Goal: Task Accomplishment & Management: Manage account settings

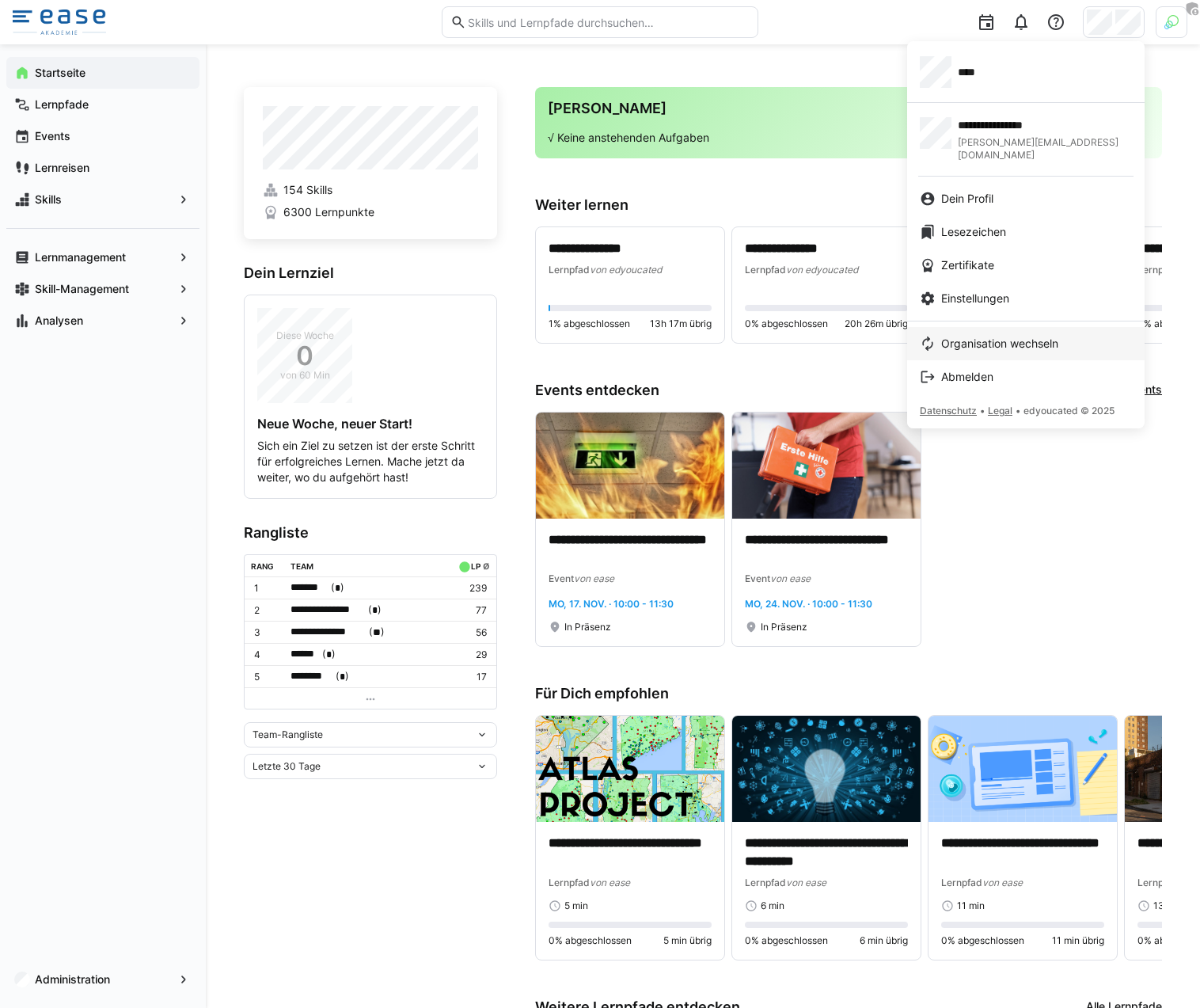
click at [1038, 336] on span "Organisation wechseln" at bounding box center [1000, 343] width 117 height 15
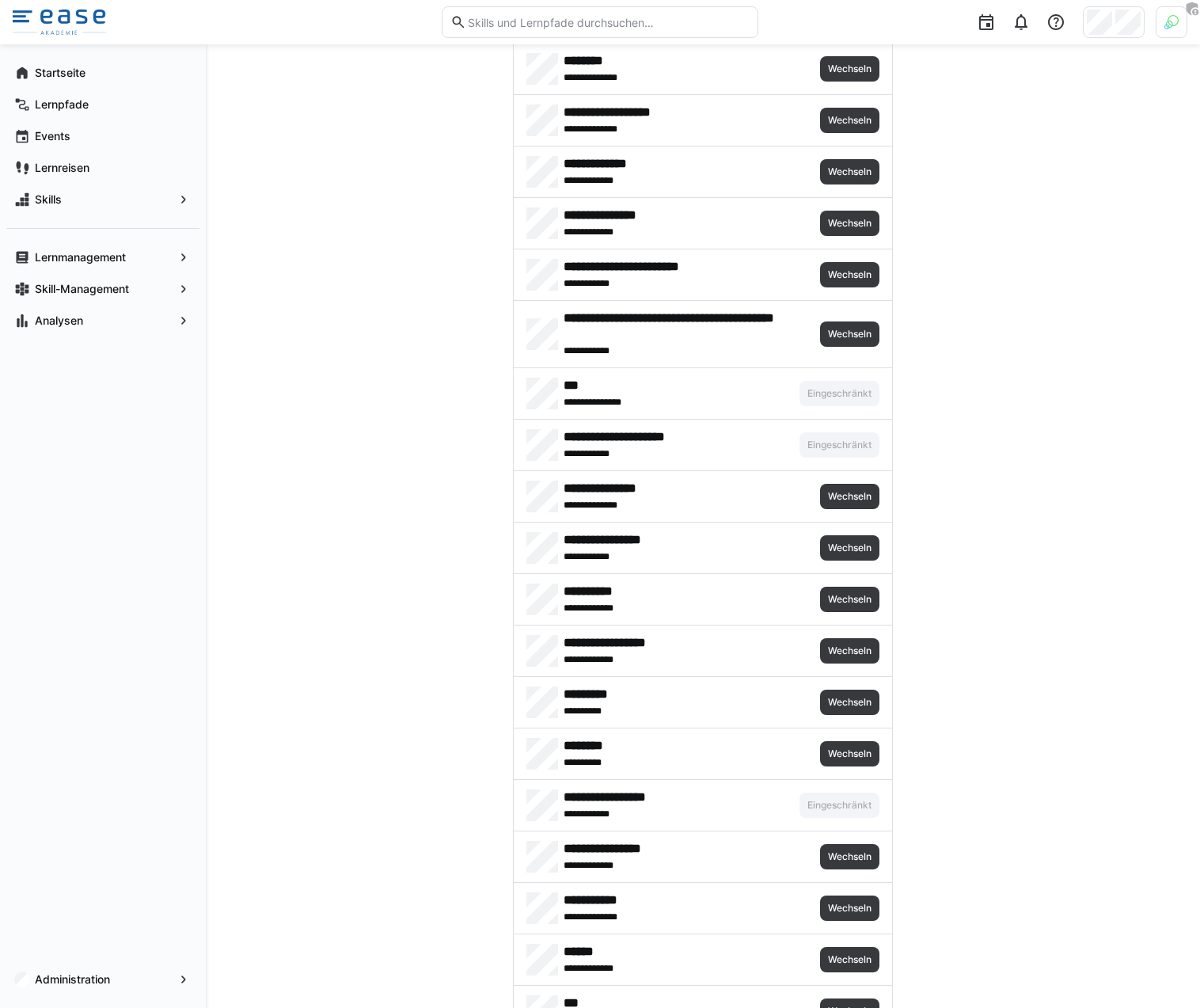
scroll to position [2001, 0]
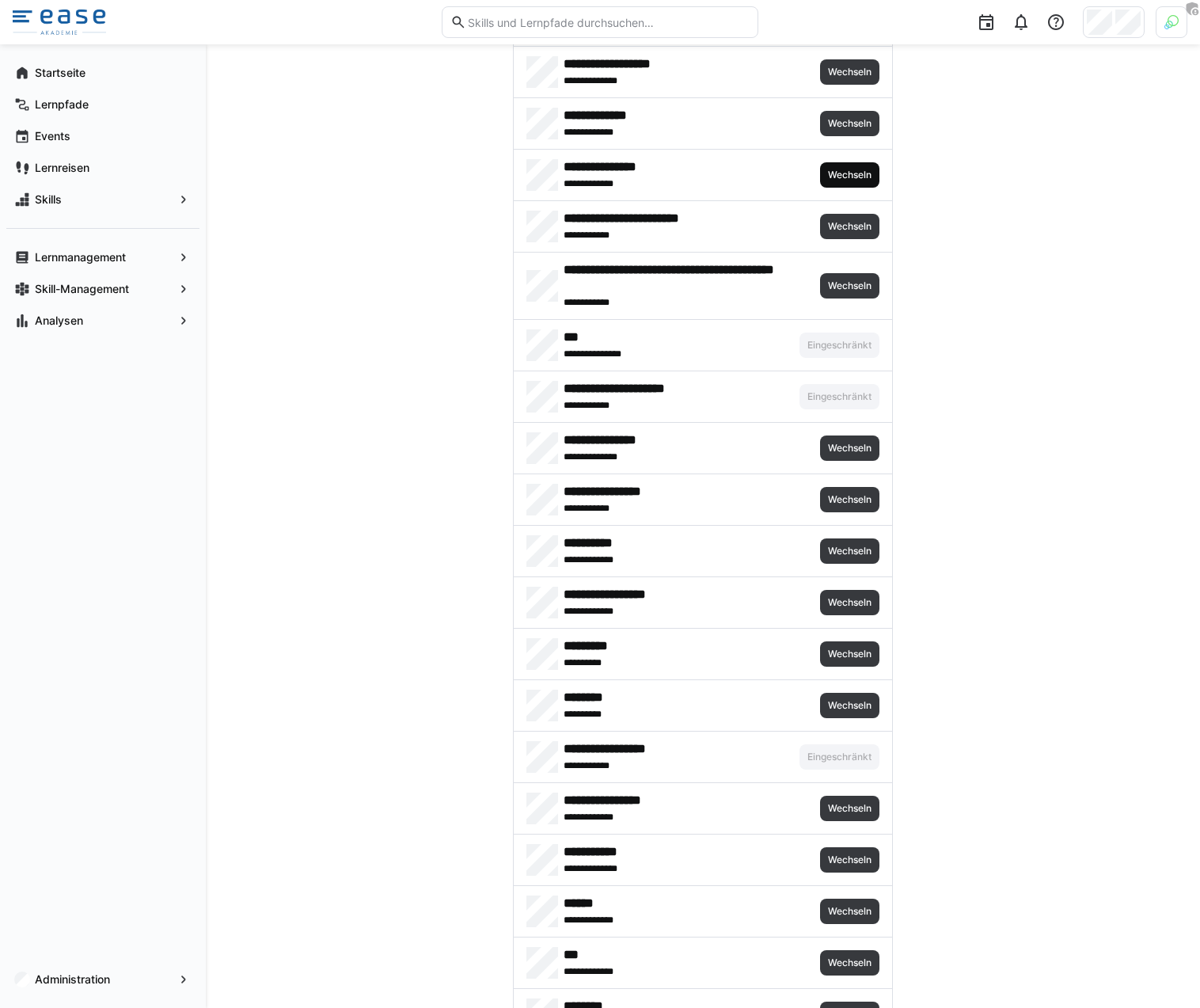
click at [876, 181] on span "Wechseln" at bounding box center [850, 174] width 59 height 25
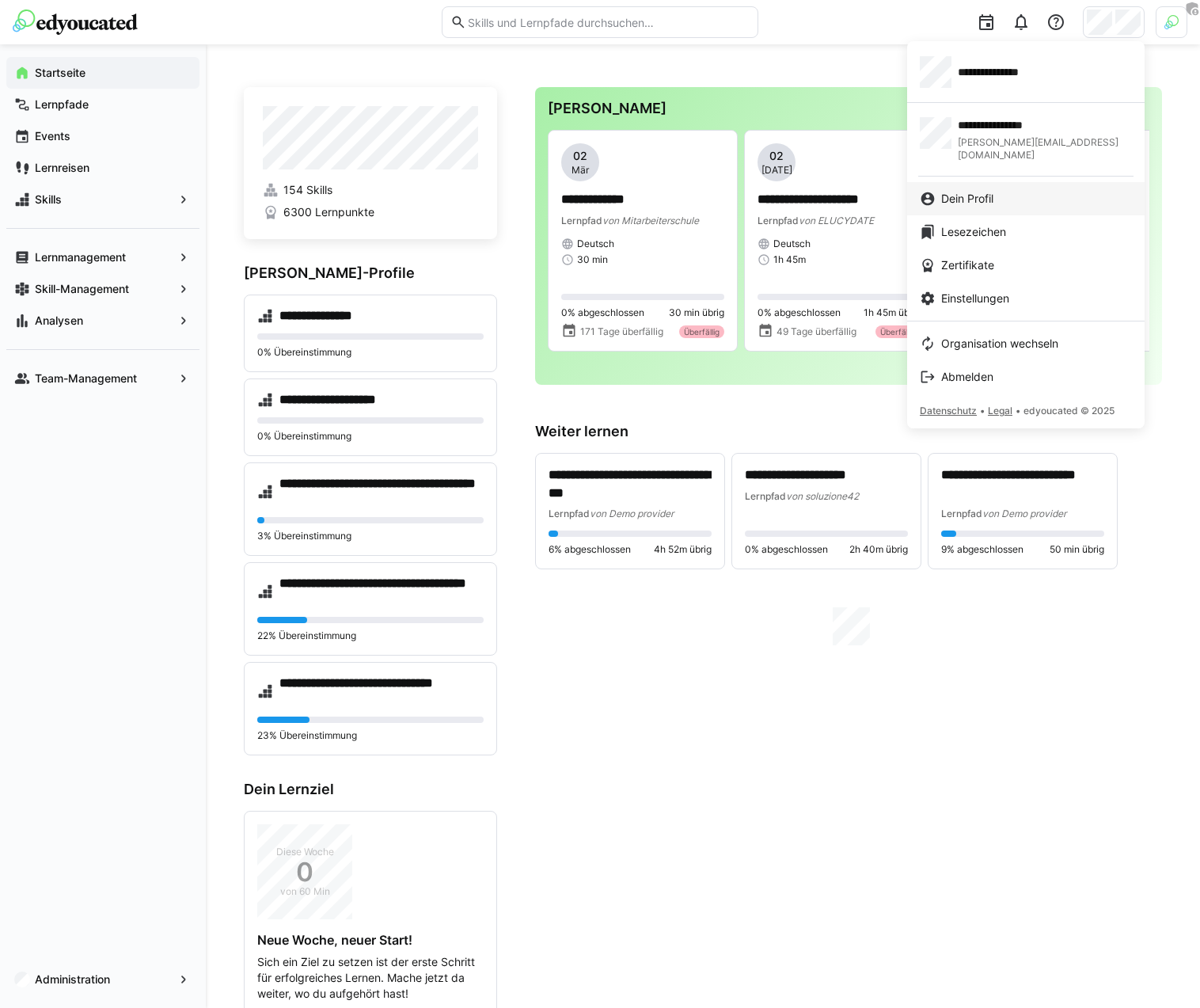
click at [969, 191] on span "Dein Profil" at bounding box center [967, 198] width 52 height 15
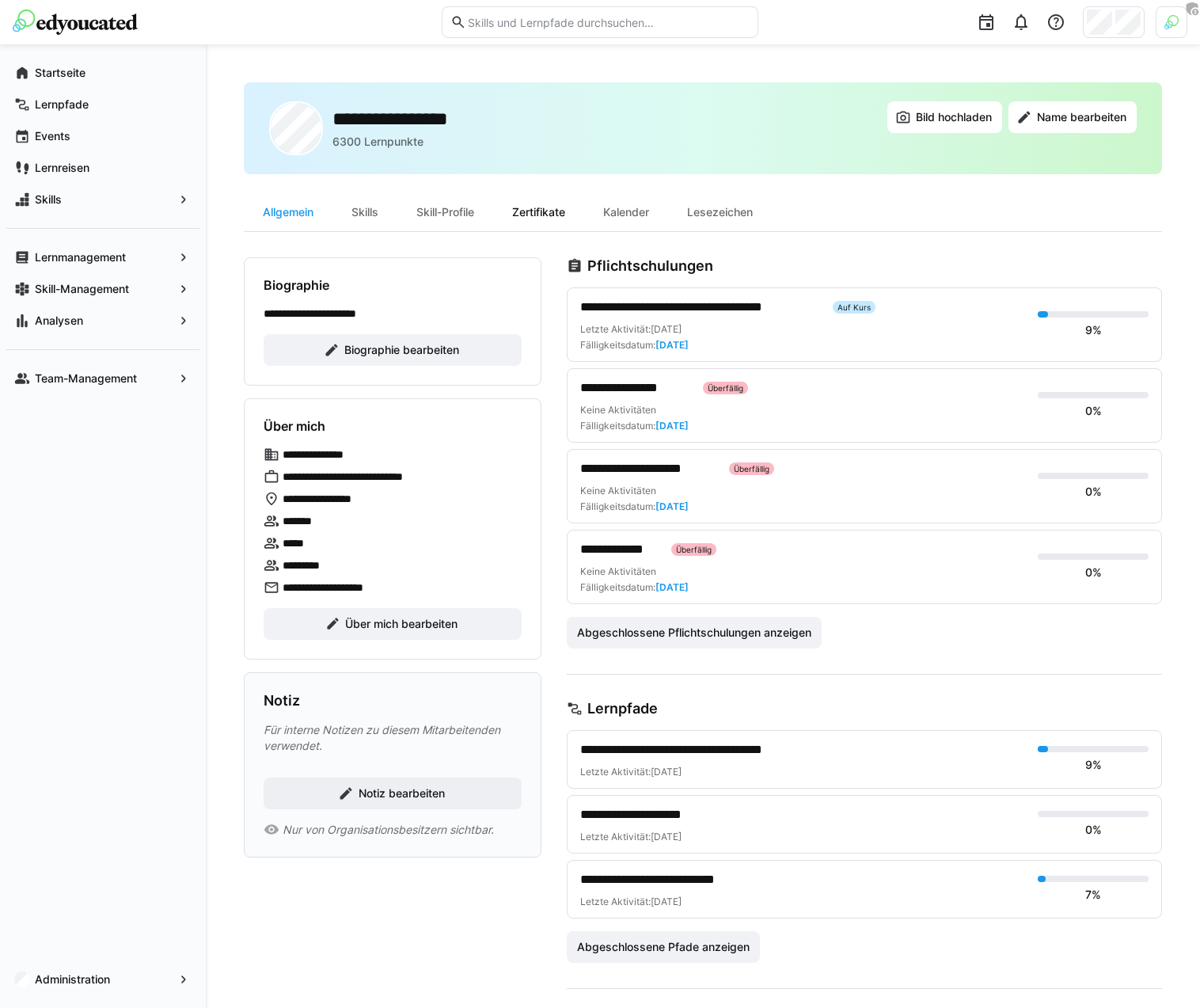
click at [544, 215] on div "Zertifikate" at bounding box center [538, 212] width 91 height 38
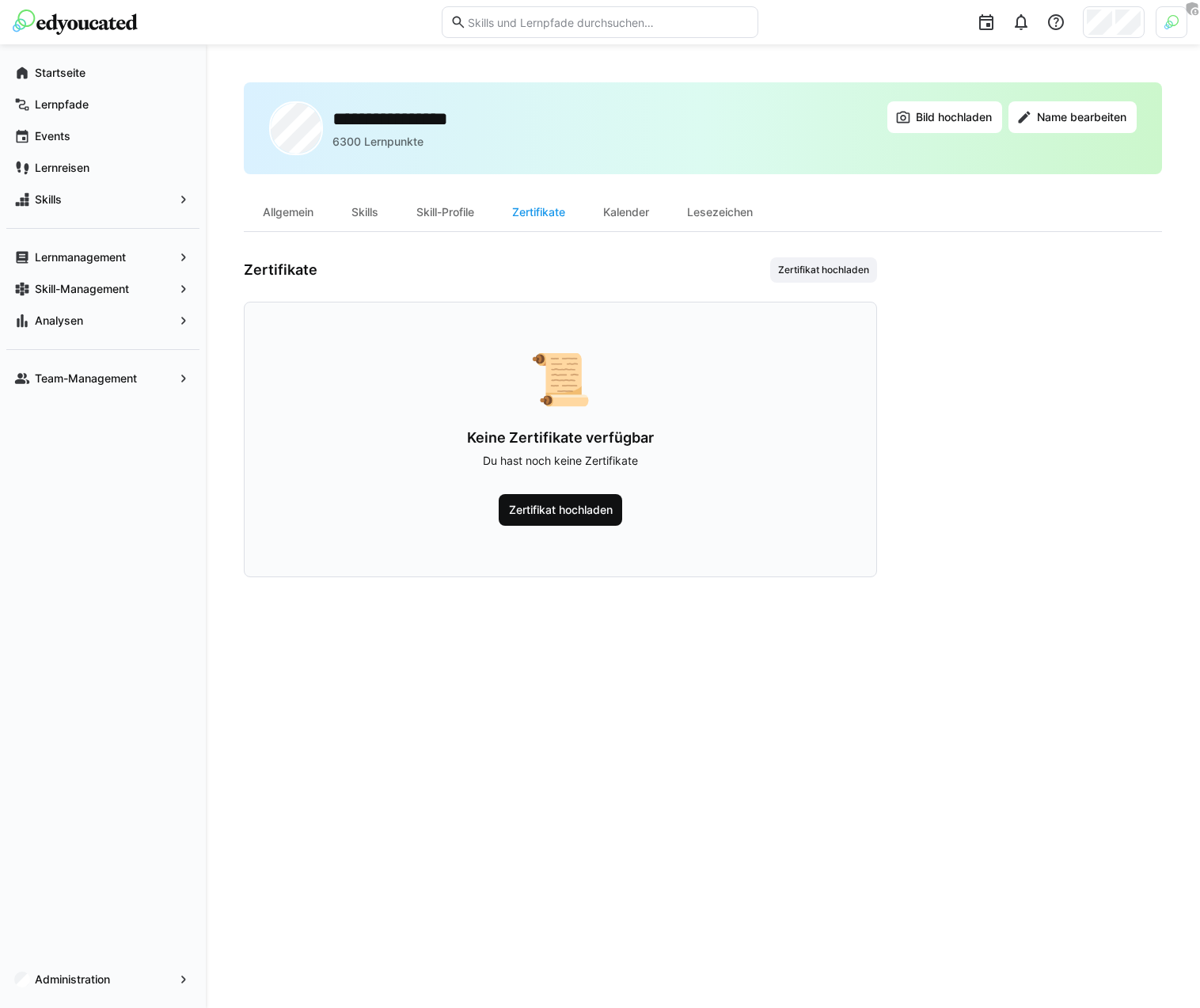
click at [577, 507] on span "Zertifikat hochladen" at bounding box center [560, 509] width 108 height 15
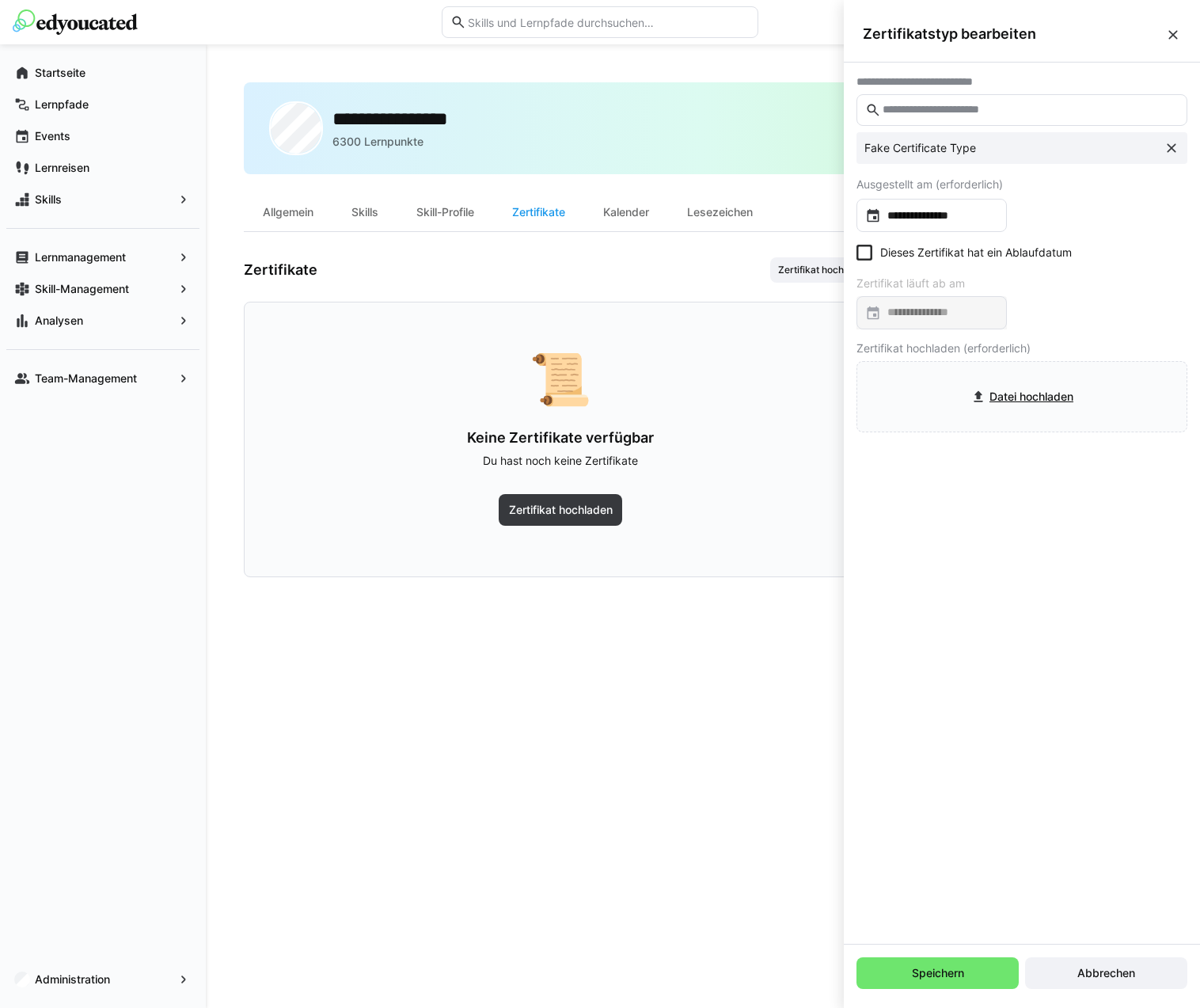
click at [1178, 32] on eds-icon at bounding box center [1172, 34] width 15 height 15
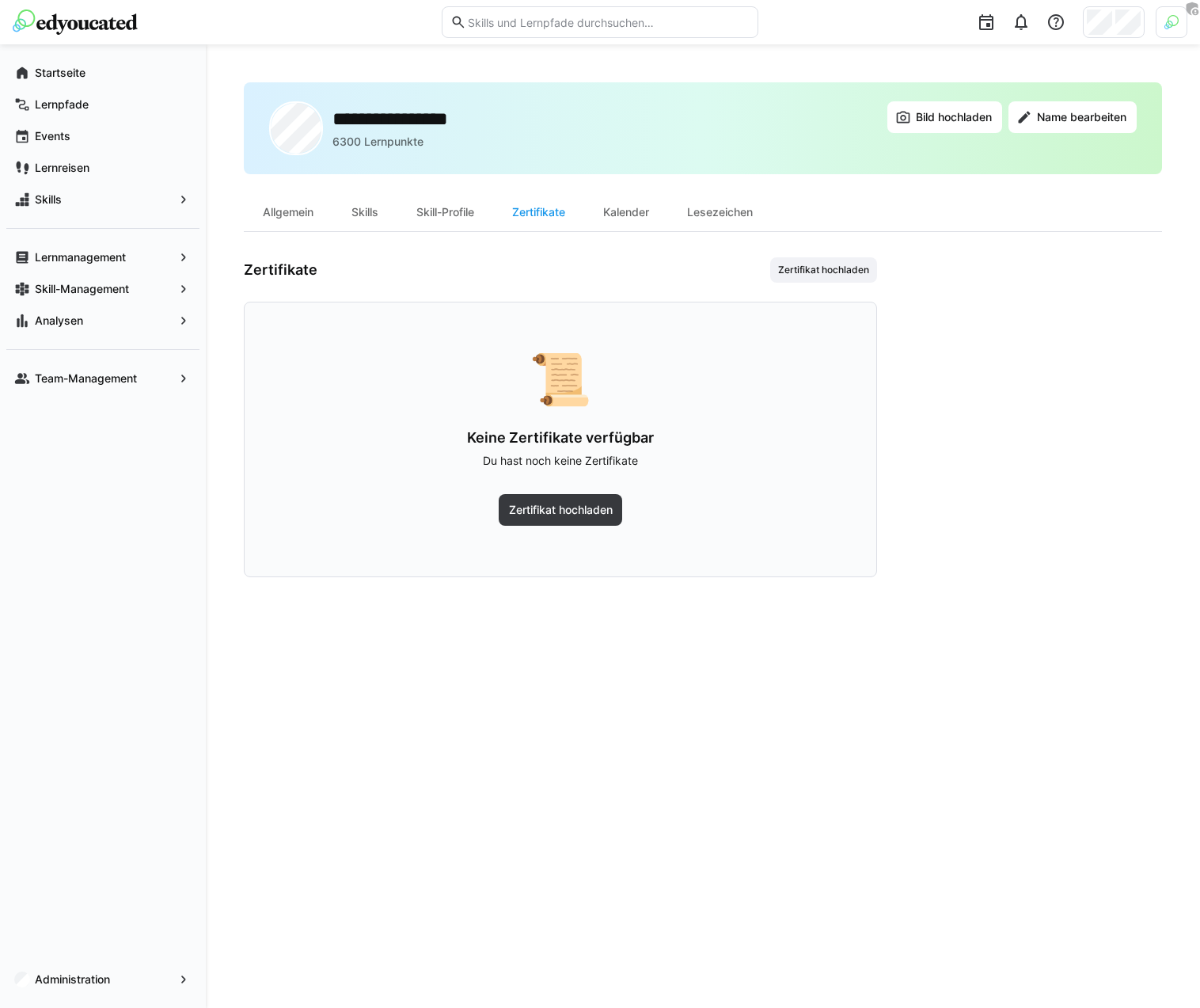
click at [741, 302] on div "📜 Keine Zertifikate verfügbar Du hast noch keine Zertifikate Zertifikat hochlad…" at bounding box center [560, 439] width 633 height 275
click at [811, 255] on div "**********" at bounding box center [702, 526] width 918 height 887
click at [811, 265] on span "Zertifikat hochladen" at bounding box center [824, 271] width 95 height 13
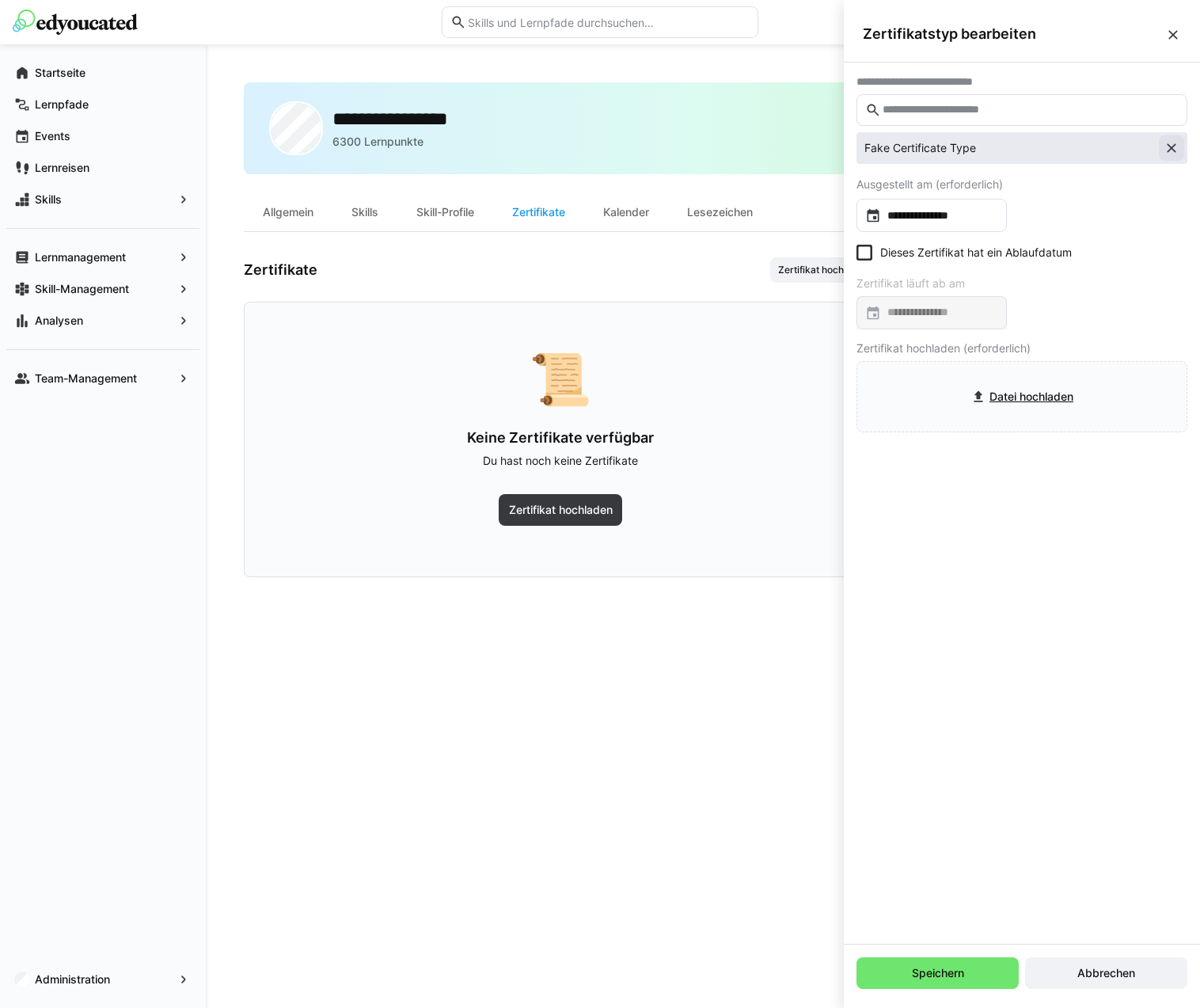
click at [1173, 143] on eds-icon at bounding box center [1171, 147] width 15 height 15
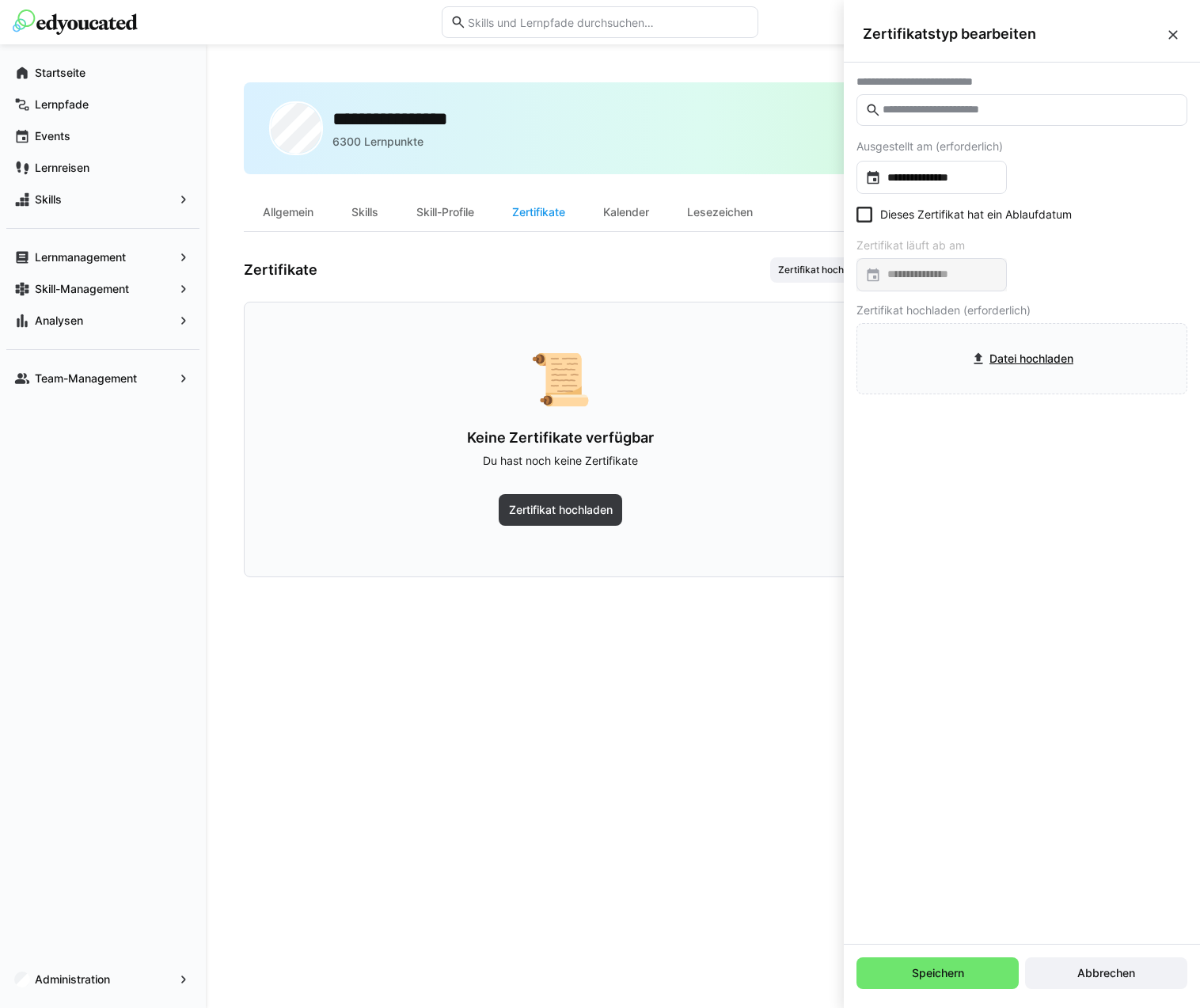
click at [1067, 227] on div "Dieses Zertifikat hat ein Ablaufdatum Zertifikat läuft ab am" at bounding box center [1022, 249] width 331 height 85
click at [1181, 38] on div "Zertifikatstyp bearbeiten" at bounding box center [1022, 34] width 356 height 56
click at [1176, 33] on eds-icon at bounding box center [1172, 34] width 15 height 15
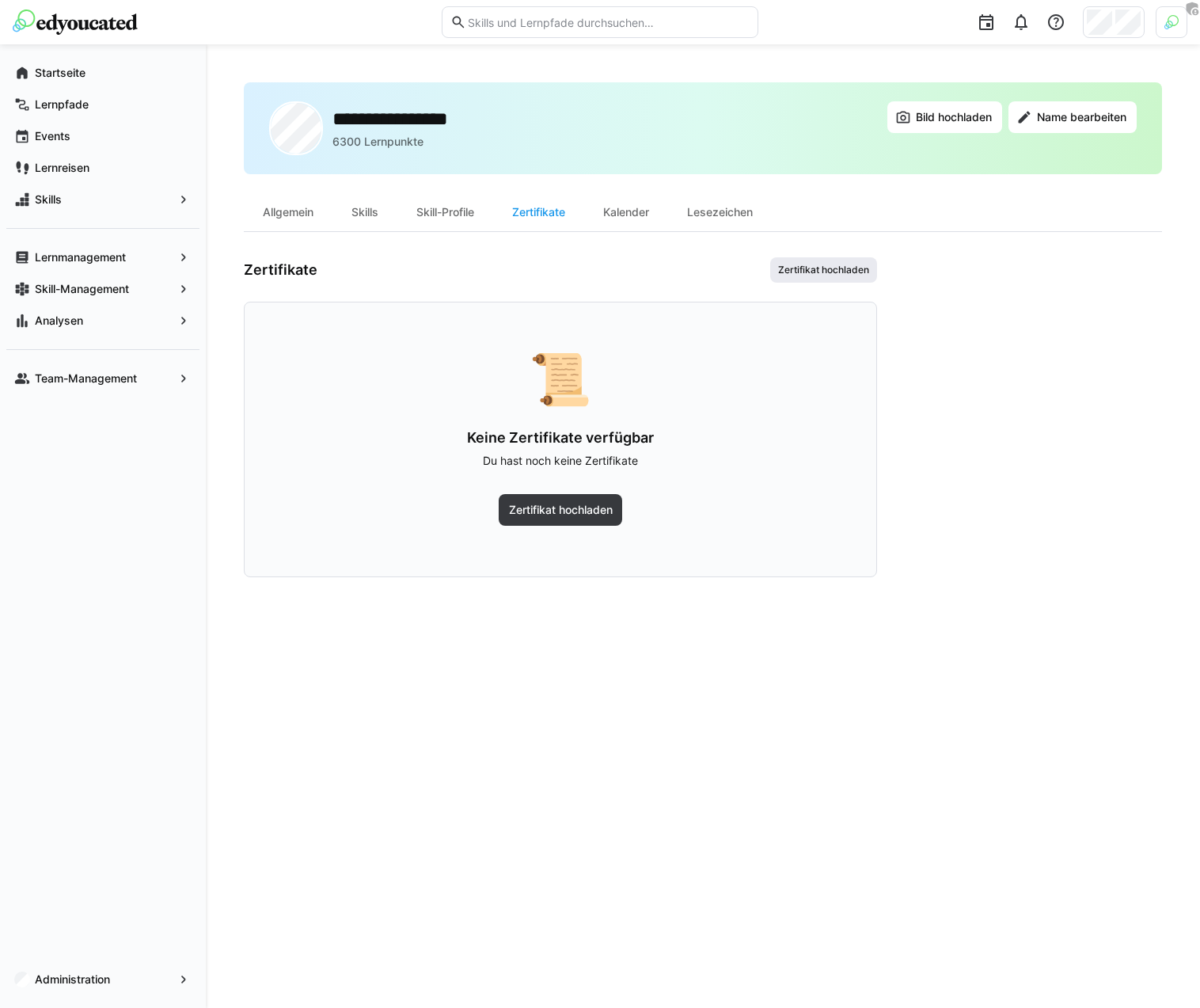
click at [862, 266] on span "Zertifikat hochladen" at bounding box center [824, 271] width 95 height 13
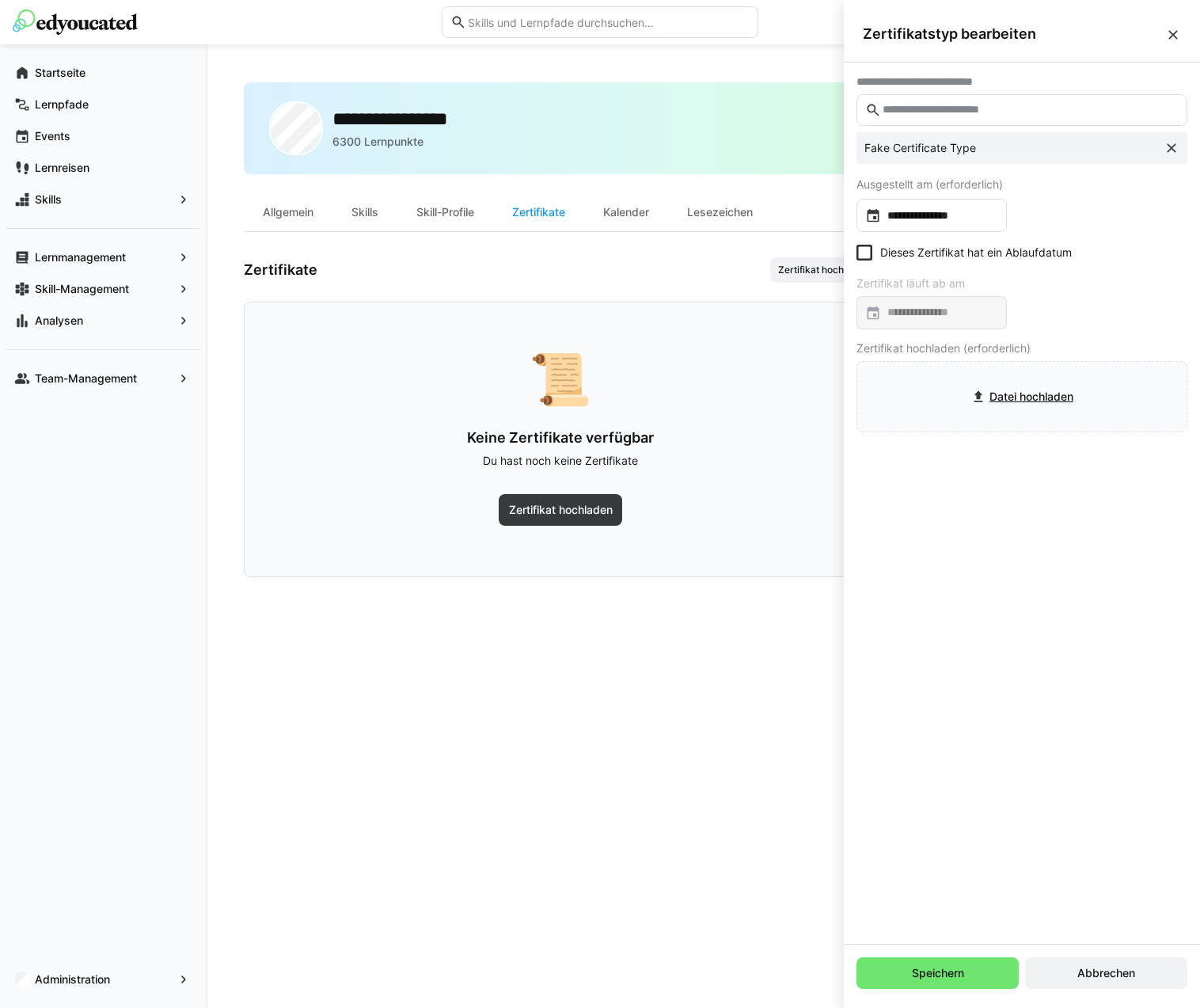
click at [1169, 35] on eds-icon at bounding box center [1172, 34] width 15 height 15
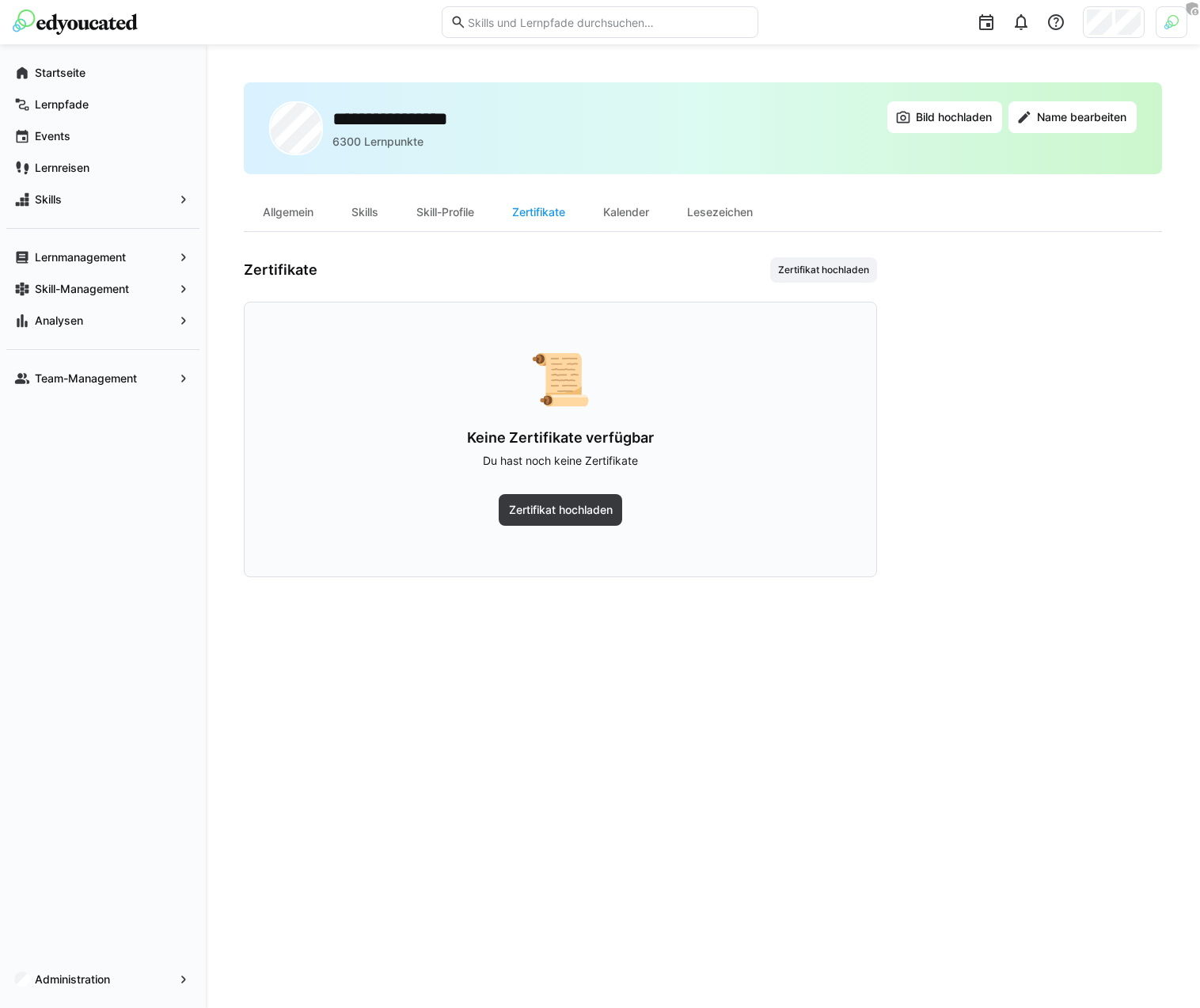
click at [349, 283] on div "Zertifikate Zertifikat hochladen 📜 Keine Zertifikate verfügbar Du hast noch kei…" at bounding box center [560, 417] width 633 height 320
click at [0, 0] on app-navigation-label "Administration" at bounding box center [0, 0] width 0 height 0
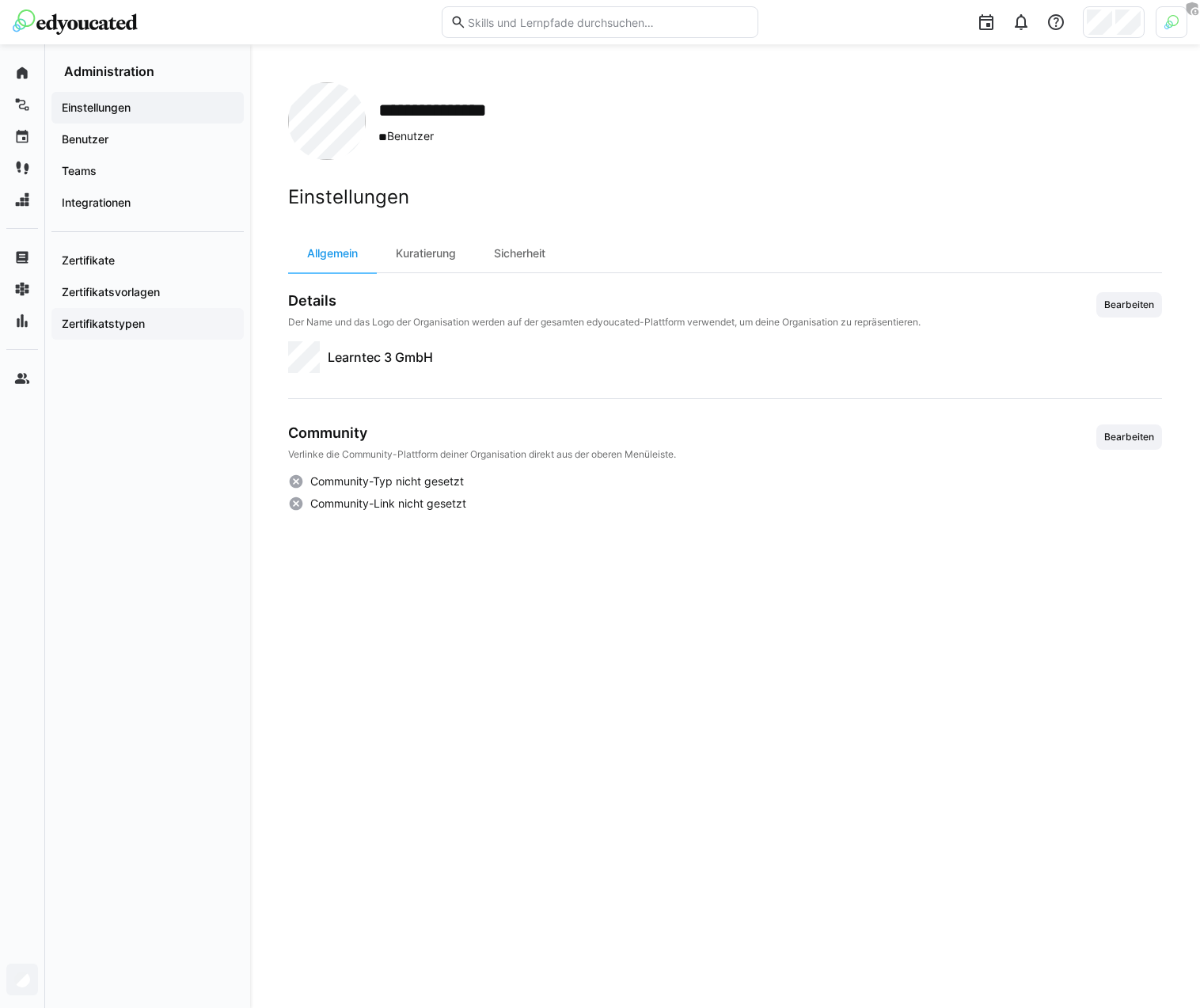
click at [0, 0] on app-navigation-label "Zertifikatstypen" at bounding box center [0, 0] width 0 height 0
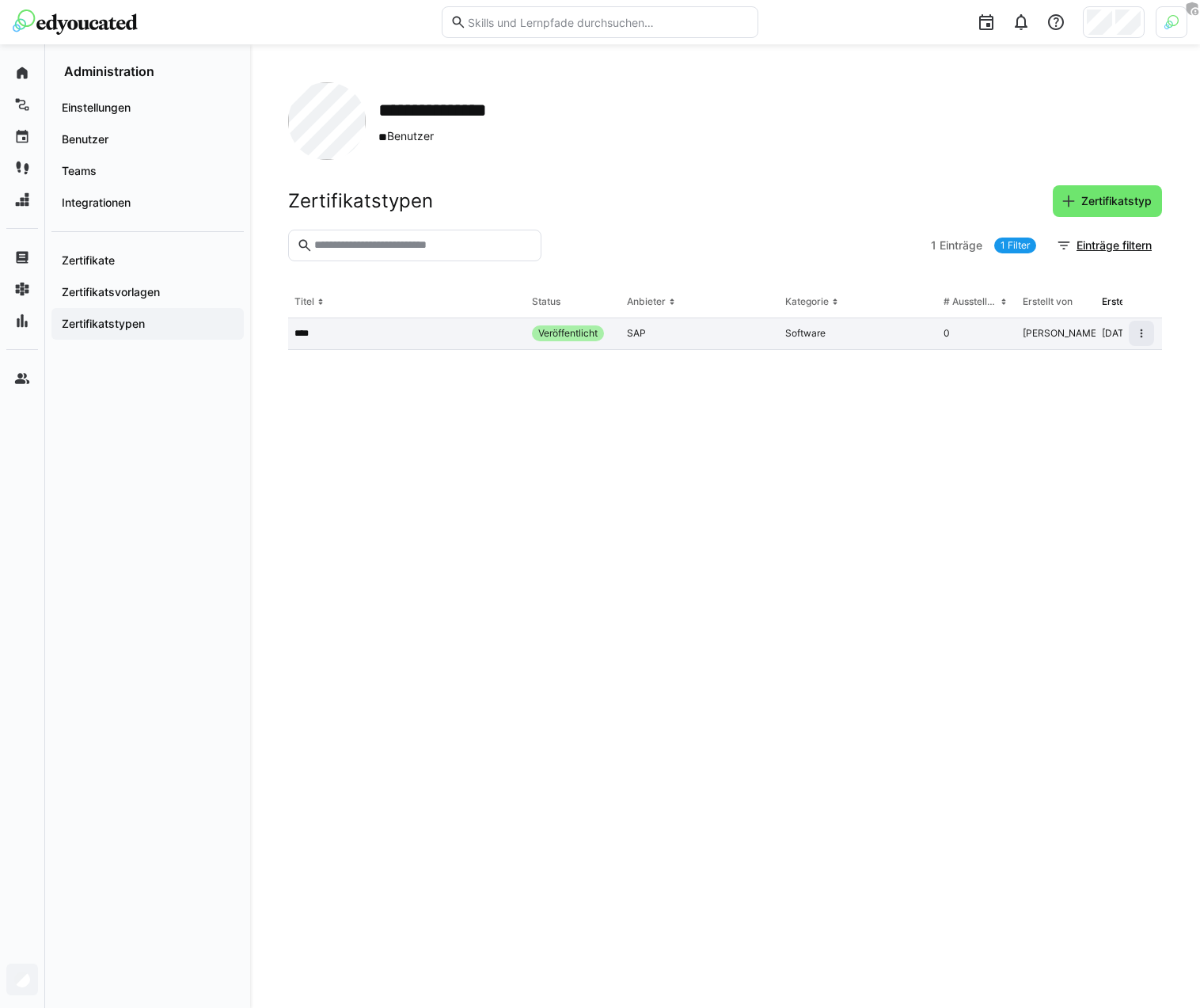
click at [468, 342] on div "****" at bounding box center [407, 334] width 238 height 32
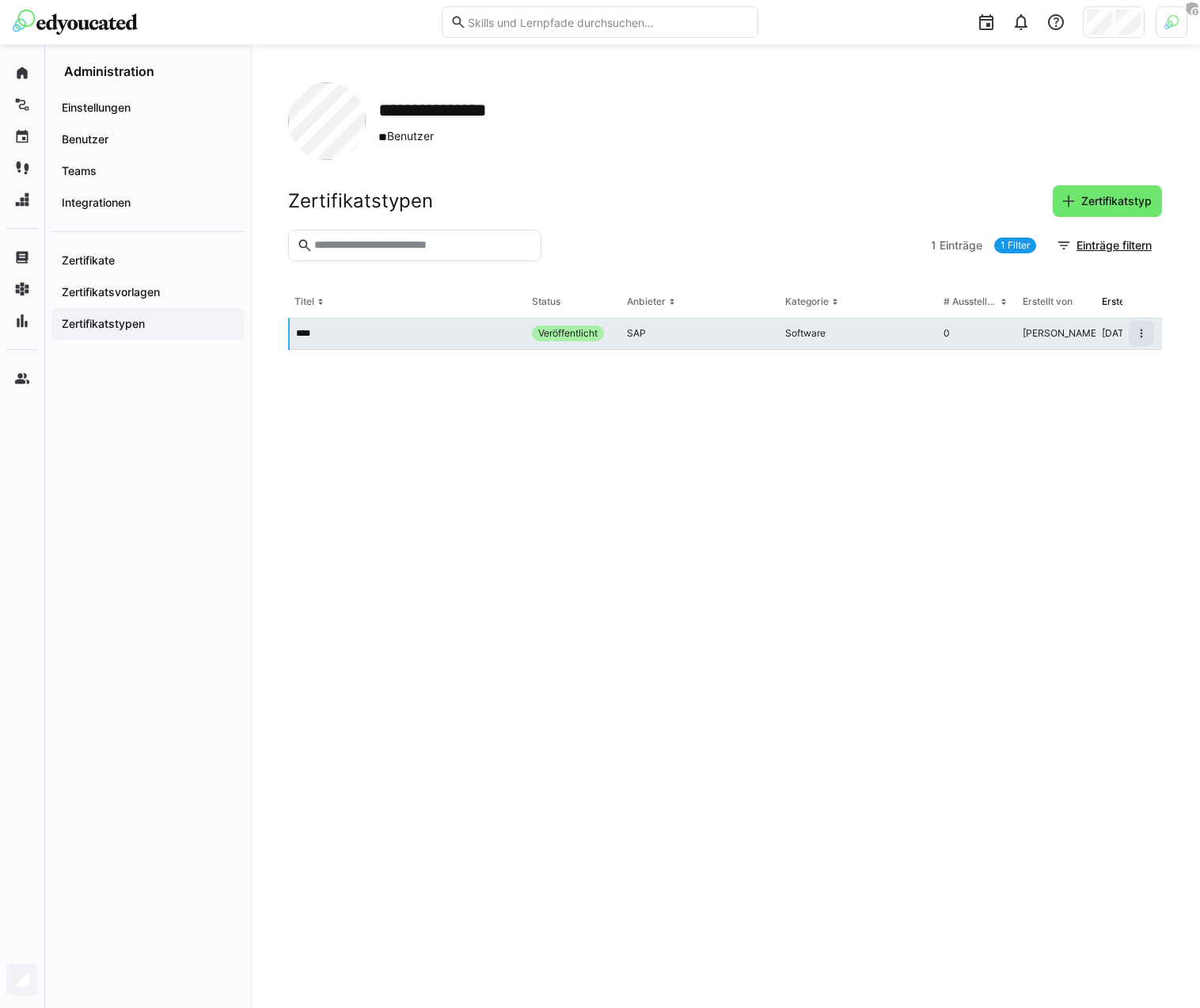
click at [468, 342] on div "****" at bounding box center [408, 334] width 236 height 32
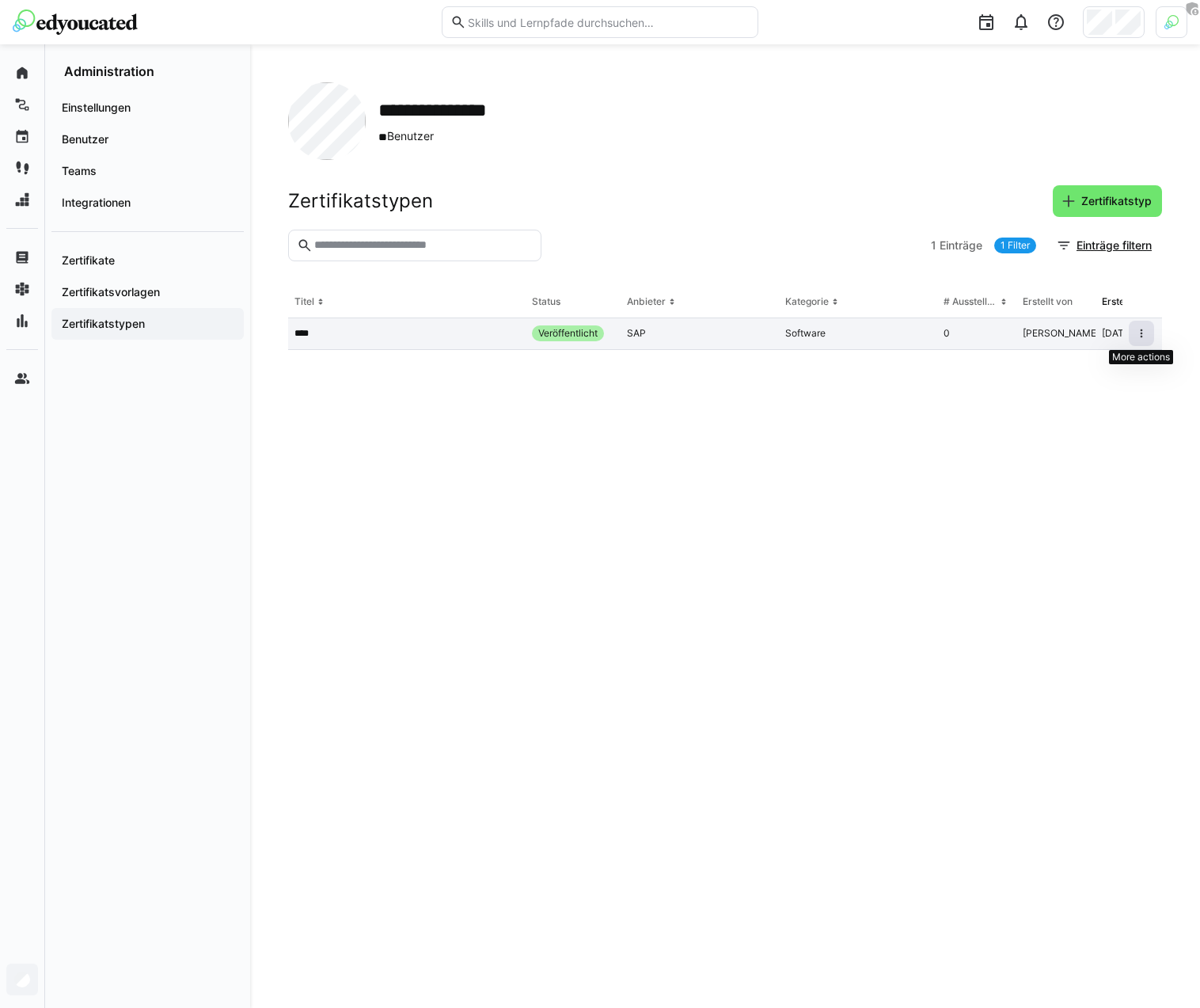
click at [1146, 337] on eds-icon at bounding box center [1141, 333] width 13 height 13
click at [1104, 368] on div "Bearbeiten" at bounding box center [1096, 368] width 97 height 13
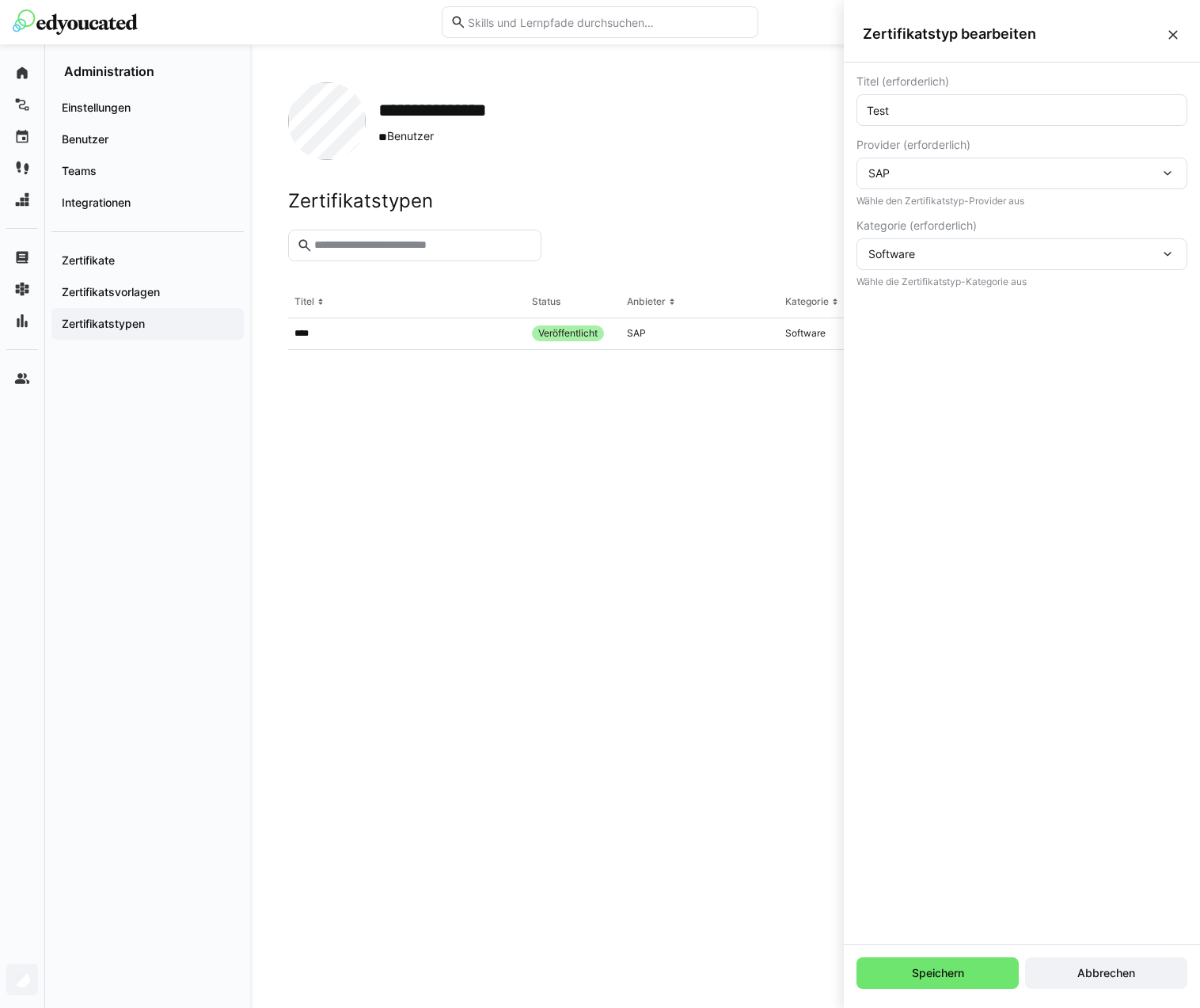
click at [947, 103] on input "Test" at bounding box center [1022, 109] width 314 height 14
click at [925, 236] on eds-form-field "Kategorie (erforderlich) Software Wähle die Zertifikatstyp-Kategorie aus" at bounding box center [1022, 253] width 331 height 68
click at [901, 260] on span "Software" at bounding box center [891, 253] width 46 height 14
click at [1179, 37] on eds-icon at bounding box center [1172, 34] width 15 height 15
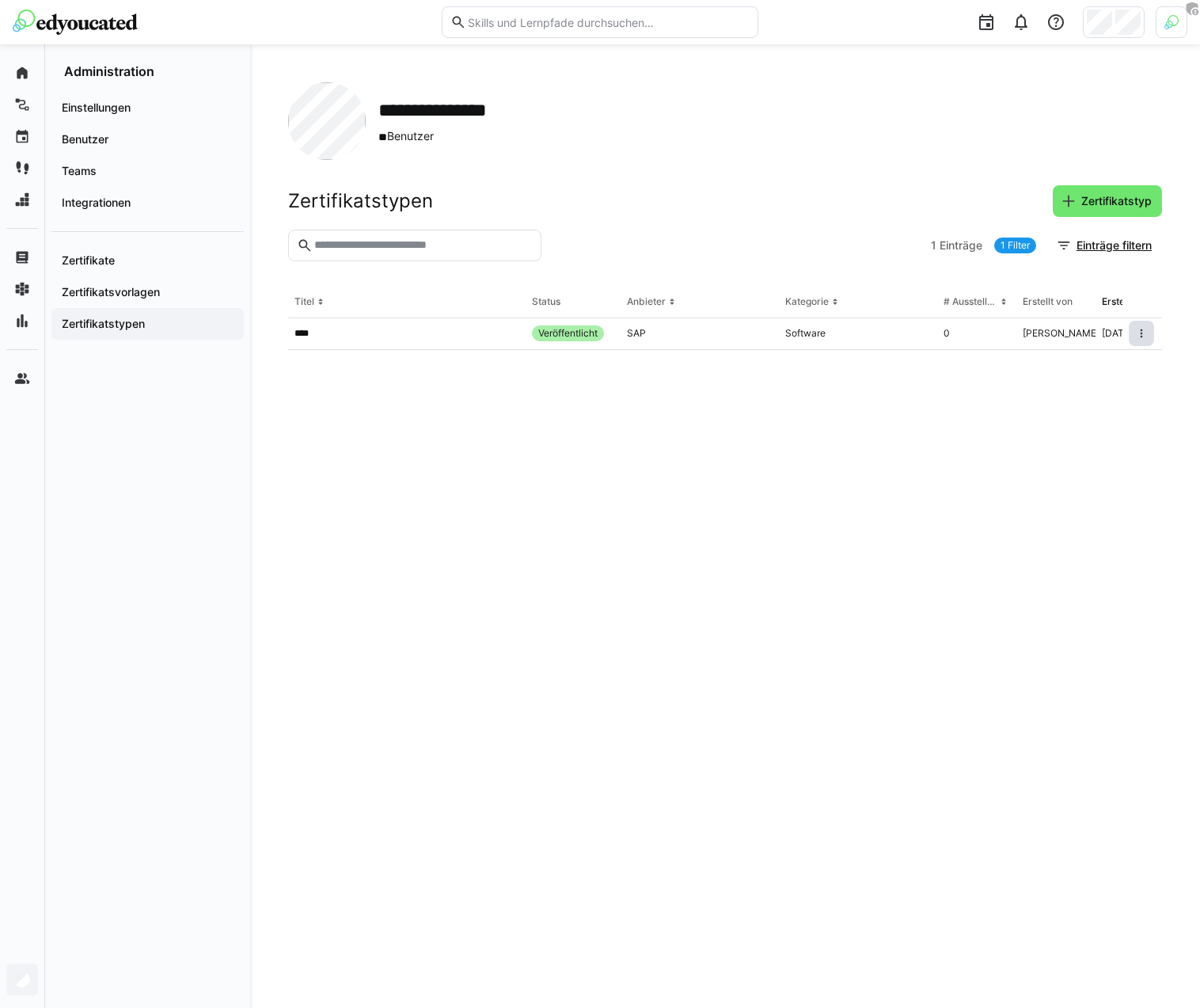
click at [912, 201] on div "Zertifikatstypen Zertifikatstyp" at bounding box center [725, 200] width 874 height 32
click at [1066, 193] on eds-icon at bounding box center [1068, 200] width 15 height 15
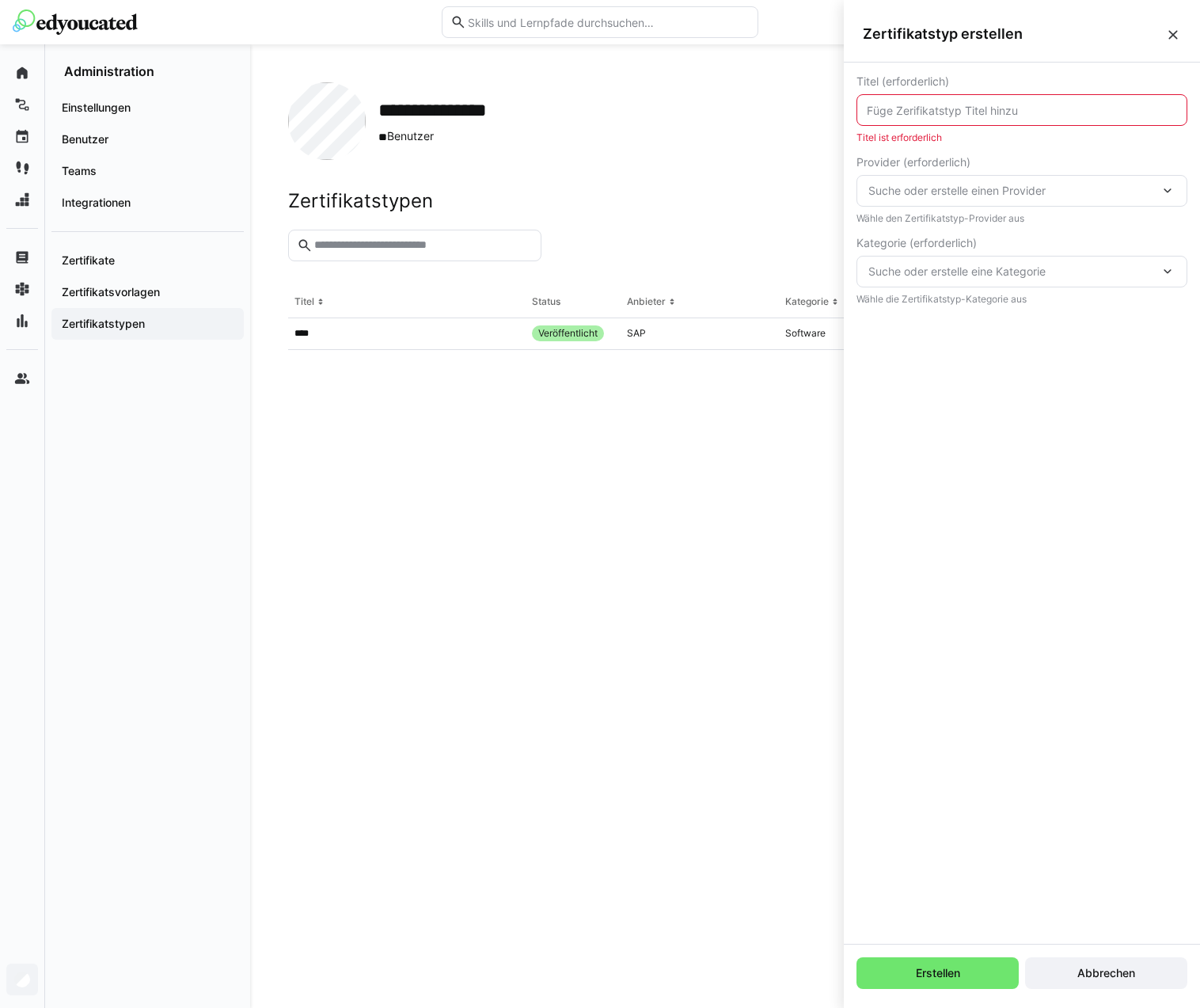
click at [798, 214] on div "Zertifikatstypen Zertifikatstyp" at bounding box center [725, 200] width 874 height 32
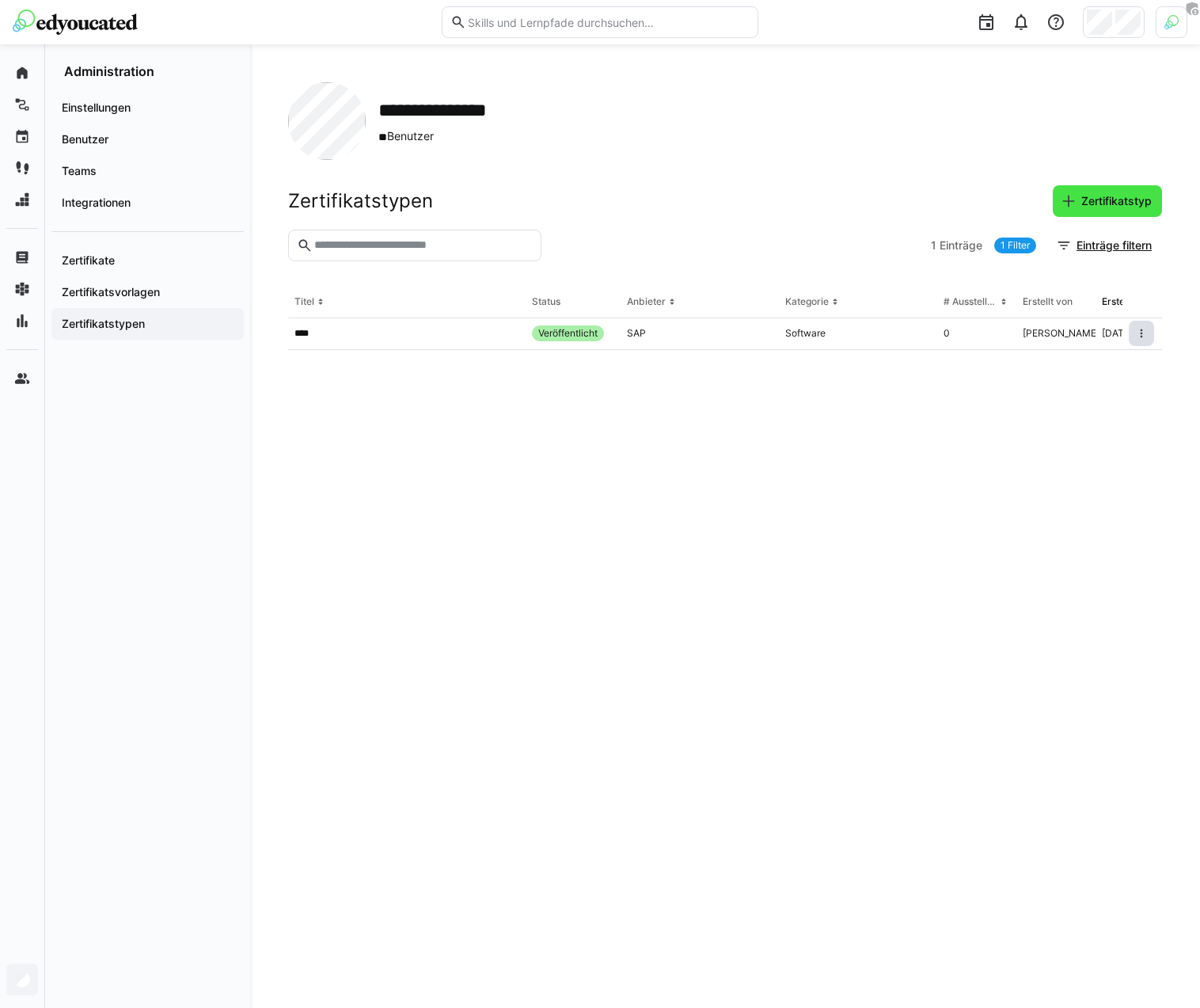
click at [1128, 200] on span "Zertifikatstyp" at bounding box center [1116, 200] width 75 height 15
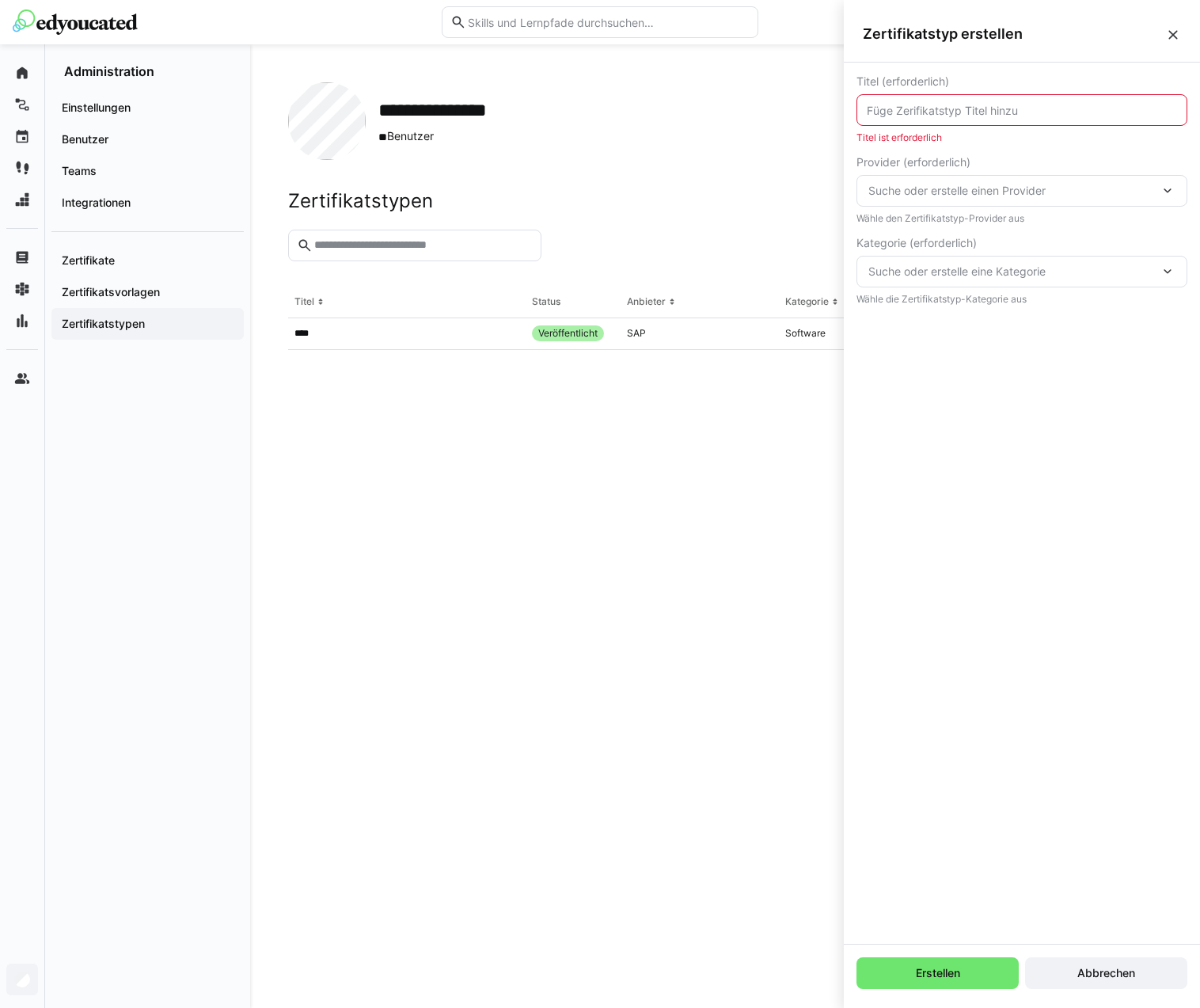
click at [1166, 31] on eds-icon at bounding box center [1172, 34] width 15 height 15
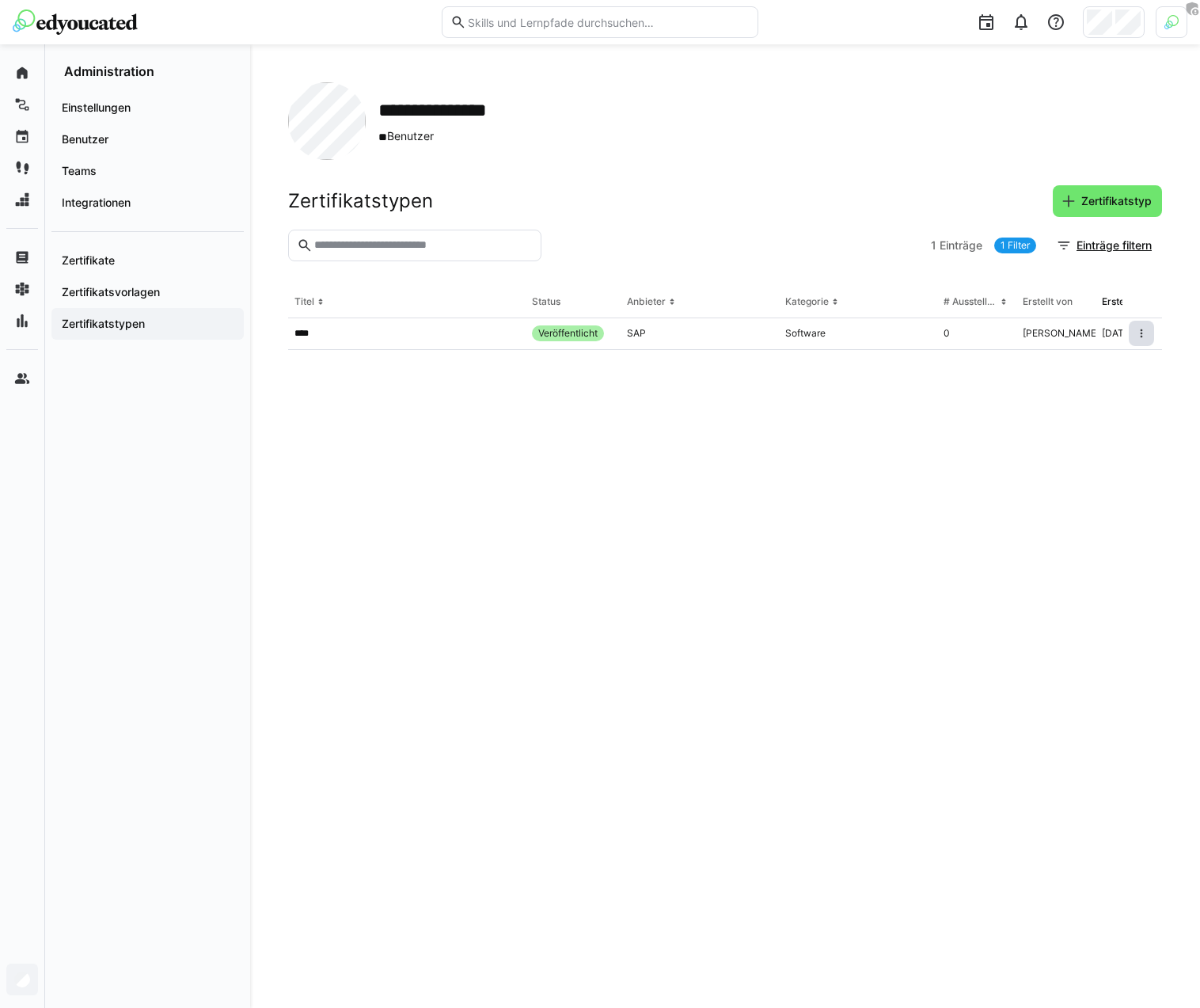
click at [703, 267] on section "1 Einträge 1 Filter Einträge filtern" at bounding box center [725, 258] width 874 height 57
click at [648, 397] on eds-table "Titel Status Anbieter Kategorie # Ausstellungen Erstellt von Erstellt am **** V…" at bounding box center [725, 628] width 874 height 684
click at [1104, 189] on span "Zertifikatstyp" at bounding box center [1107, 200] width 109 height 32
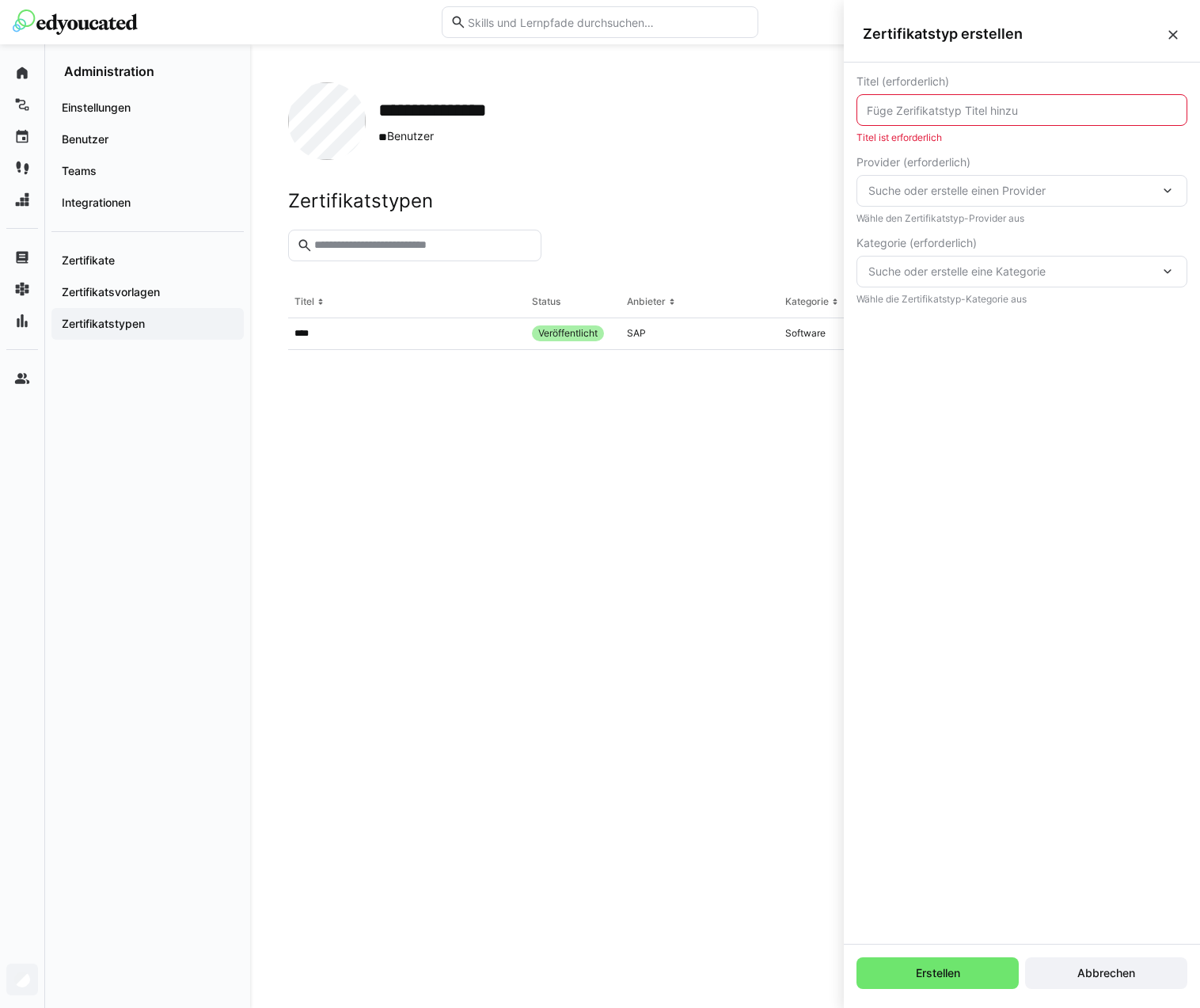
click at [765, 178] on app-organization "**********" at bounding box center [725, 526] width 874 height 887
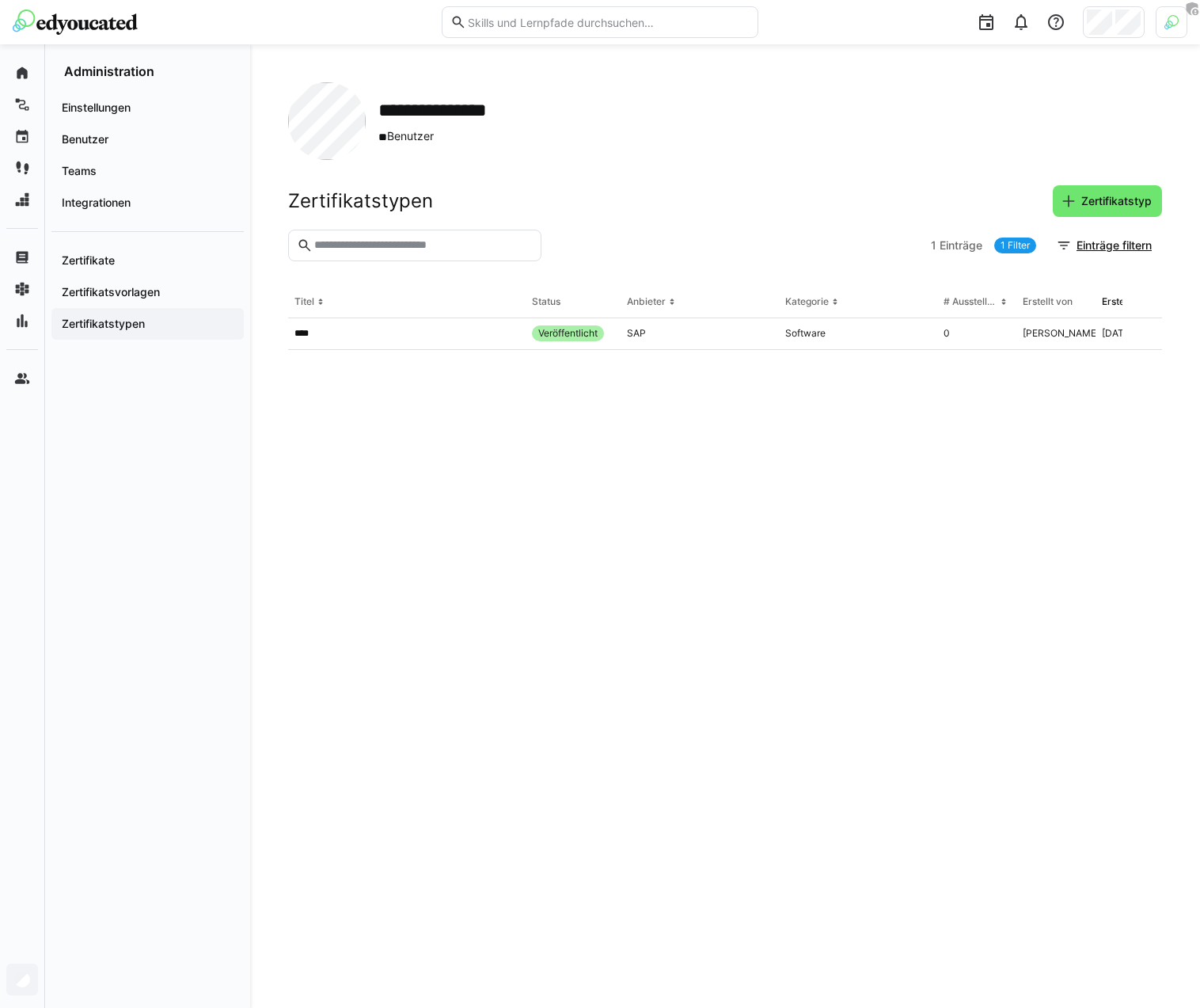
click at [532, 256] on eds-input at bounding box center [415, 245] width 253 height 32
click at [382, 217] on header "Zertifikatstypen Zertifikatstyp" at bounding box center [725, 207] width 874 height 44
click at [406, 110] on h2 "**********" at bounding box center [457, 109] width 158 height 24
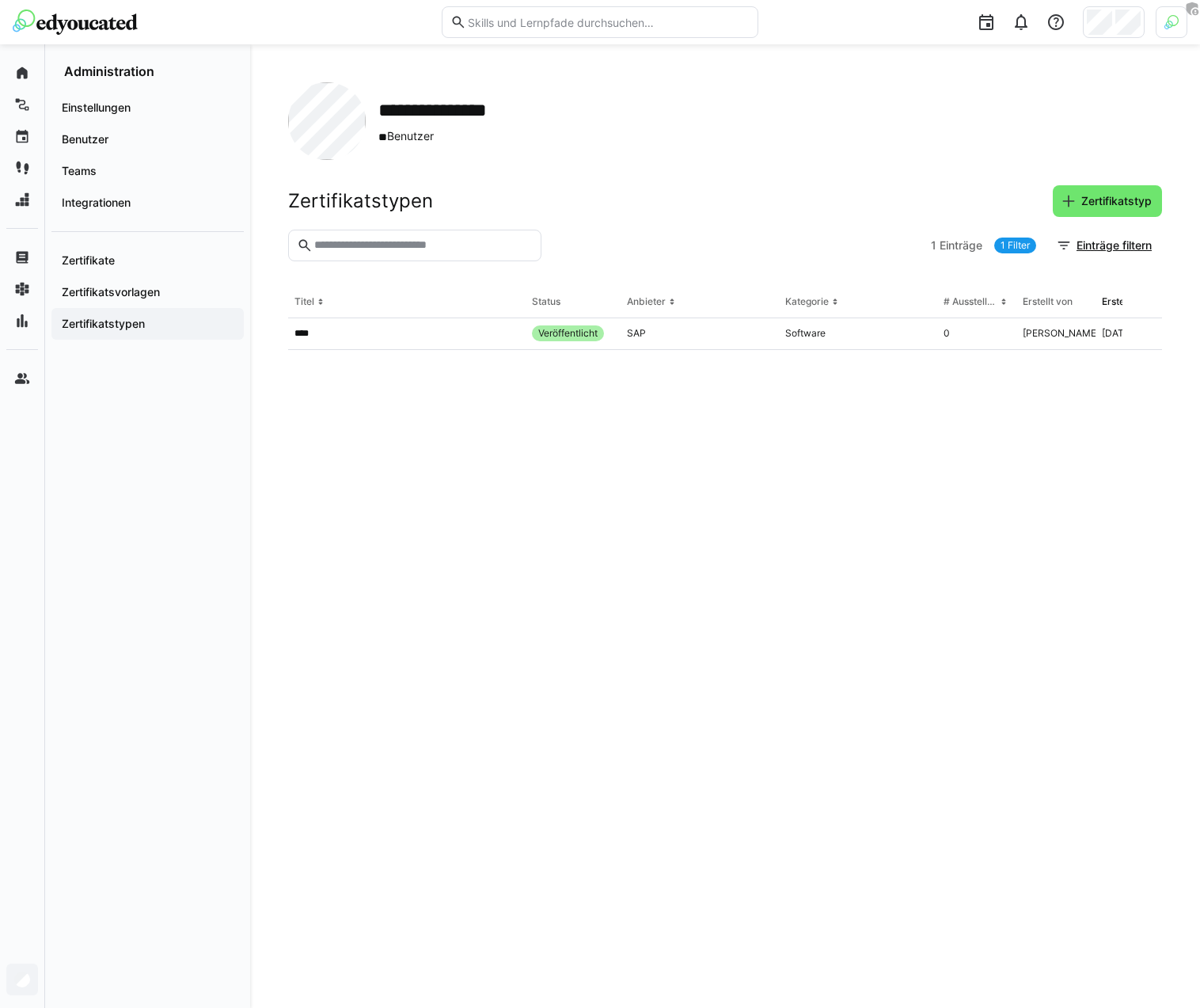
click at [406, 110] on h2 "**********" at bounding box center [457, 109] width 158 height 24
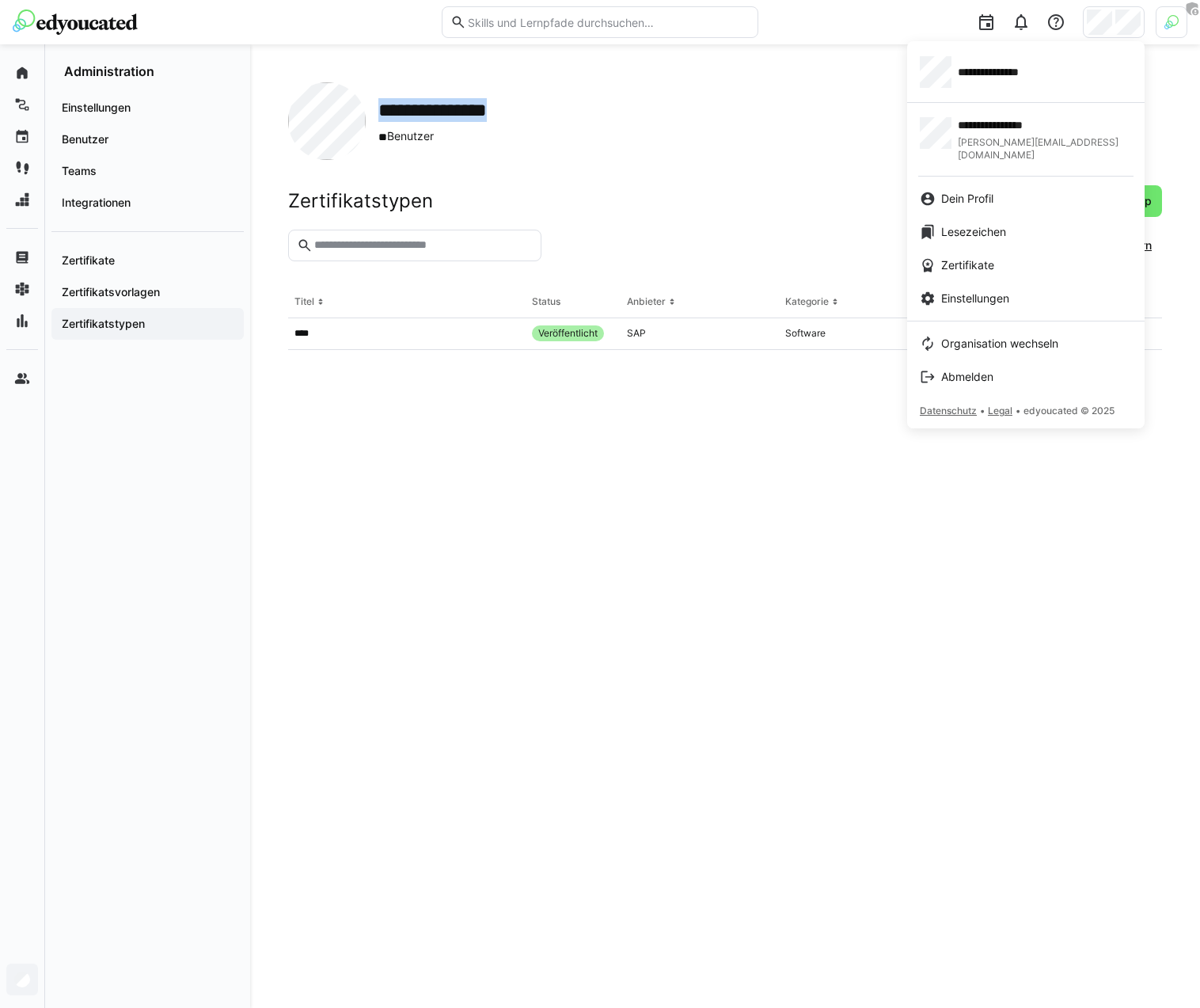
click at [801, 202] on div at bounding box center [600, 504] width 1200 height 1008
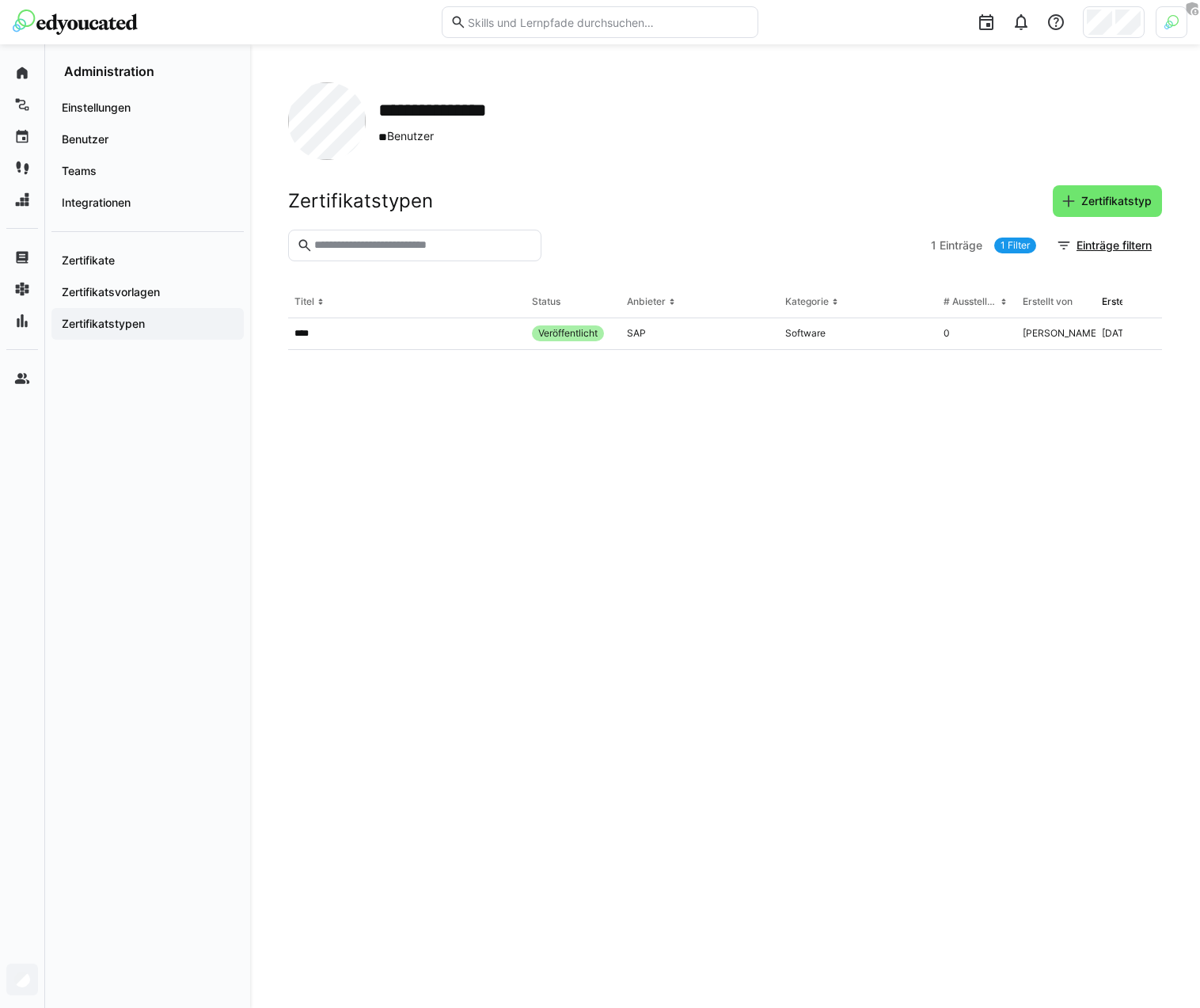
click at [591, 200] on div "Zertifikatstypen Zertifikatstyp" at bounding box center [725, 200] width 874 height 32
click at [407, 205] on h2 "Zertifikatstypen" at bounding box center [361, 200] width 145 height 24
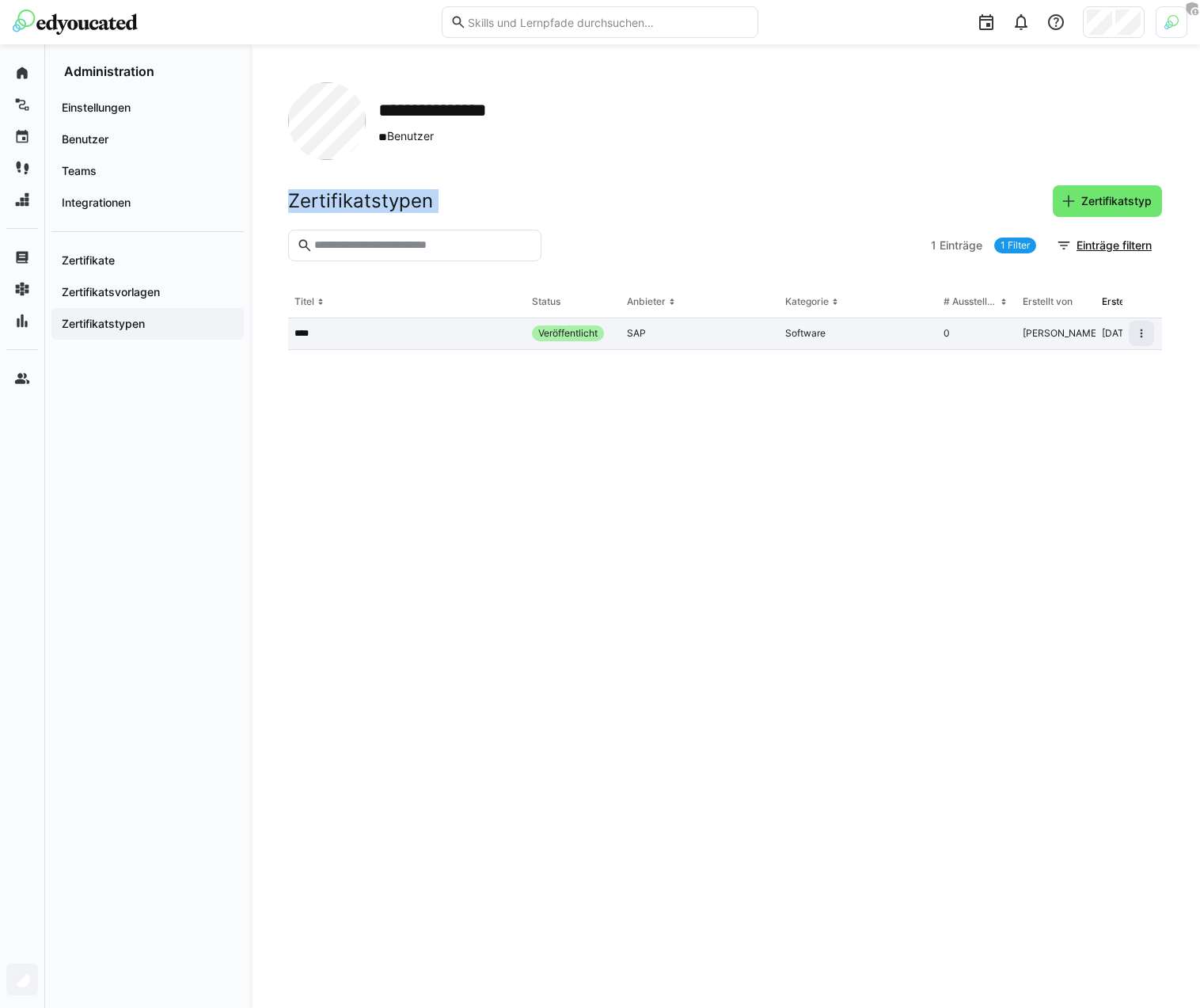
scroll to position [0, 52]
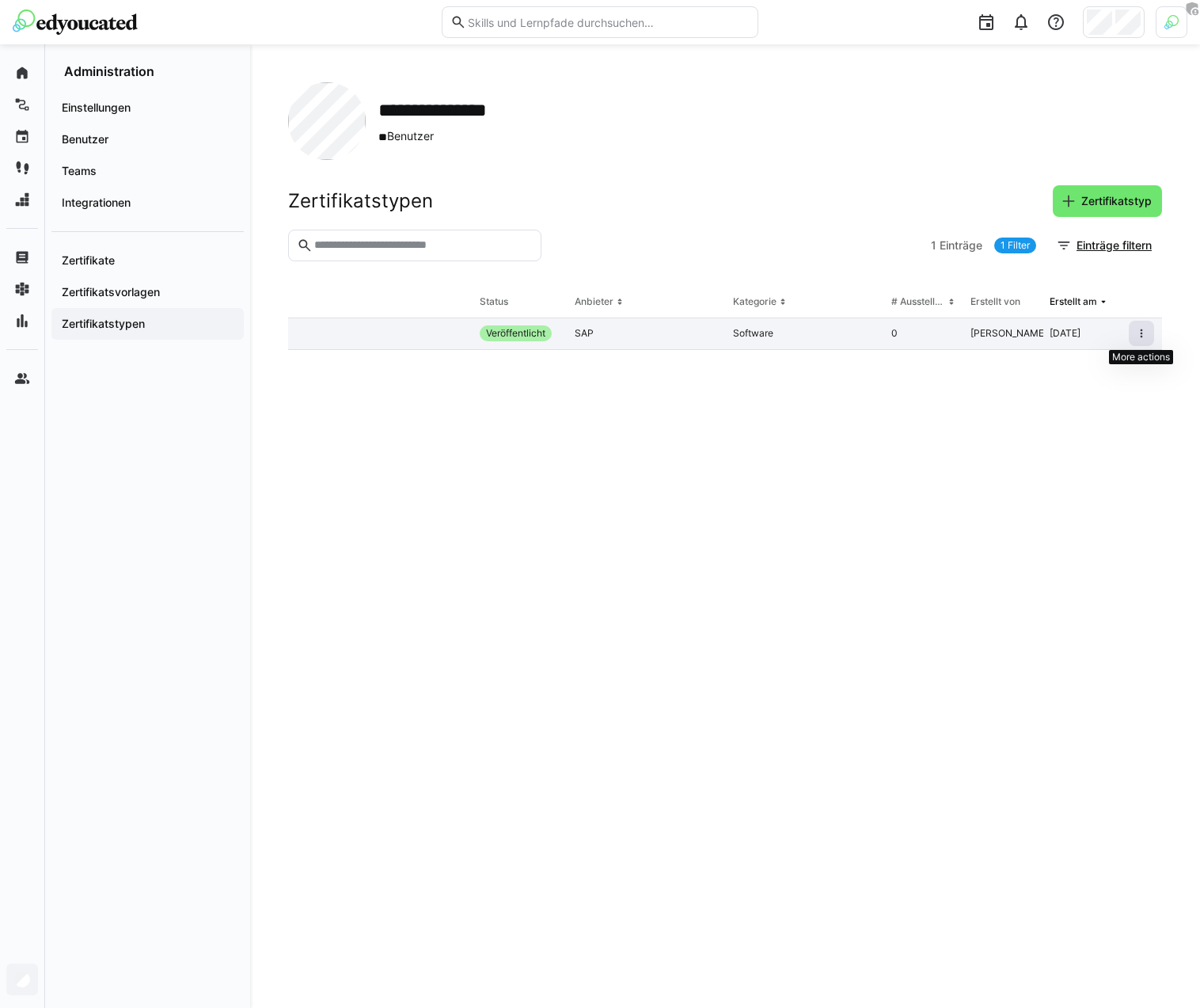
click at [1149, 332] on span at bounding box center [1141, 333] width 25 height 25
click at [813, 280] on section "1 Einträge 1 Filter Einträge filtern" at bounding box center [725, 258] width 874 height 57
click at [1125, 326] on div at bounding box center [1142, 334] width 40 height 32
click at [1132, 327] on span at bounding box center [1141, 333] width 25 height 25
click at [1092, 377] on span "Bearbeiten" at bounding box center [1096, 367] width 116 height 25
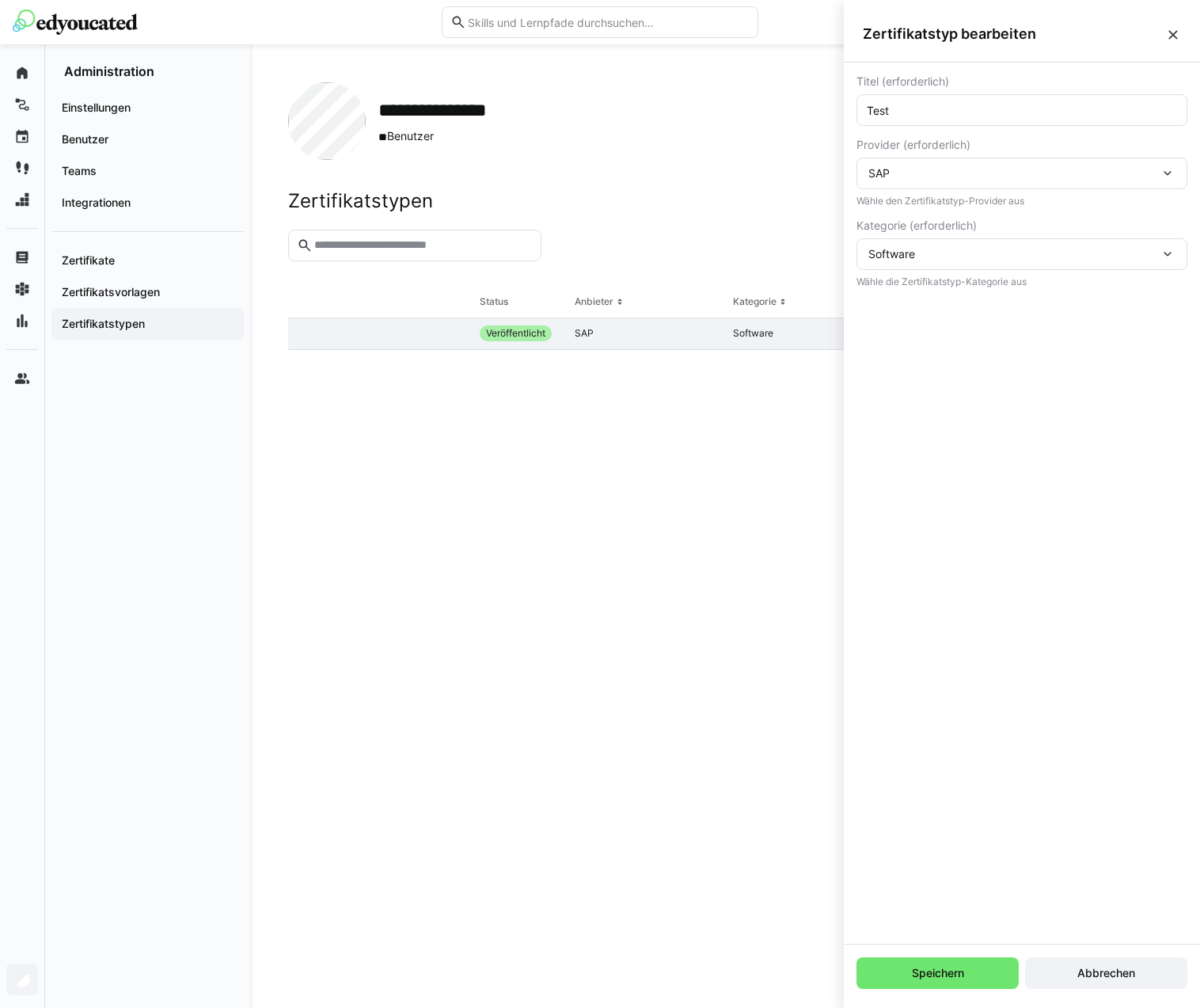
click at [907, 146] on span "Provider (erforderlich)" at bounding box center [913, 145] width 114 height 13
click at [1168, 34] on eds-icon at bounding box center [1172, 34] width 15 height 15
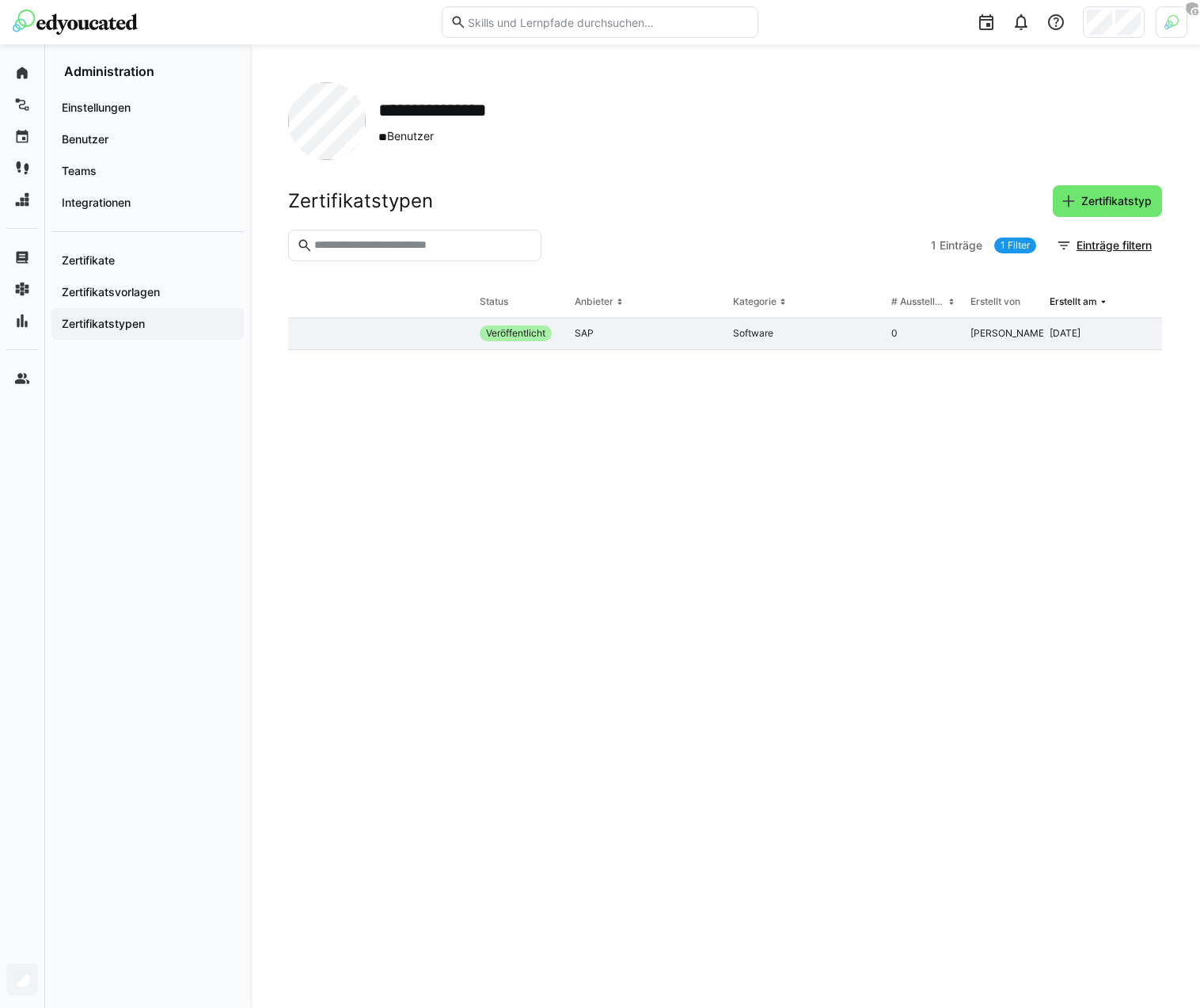
click at [666, 460] on eds-table "Titel Status Anbieter Kategorie # Ausstellungen Erstellt von Erstellt am **** V…" at bounding box center [725, 628] width 874 height 684
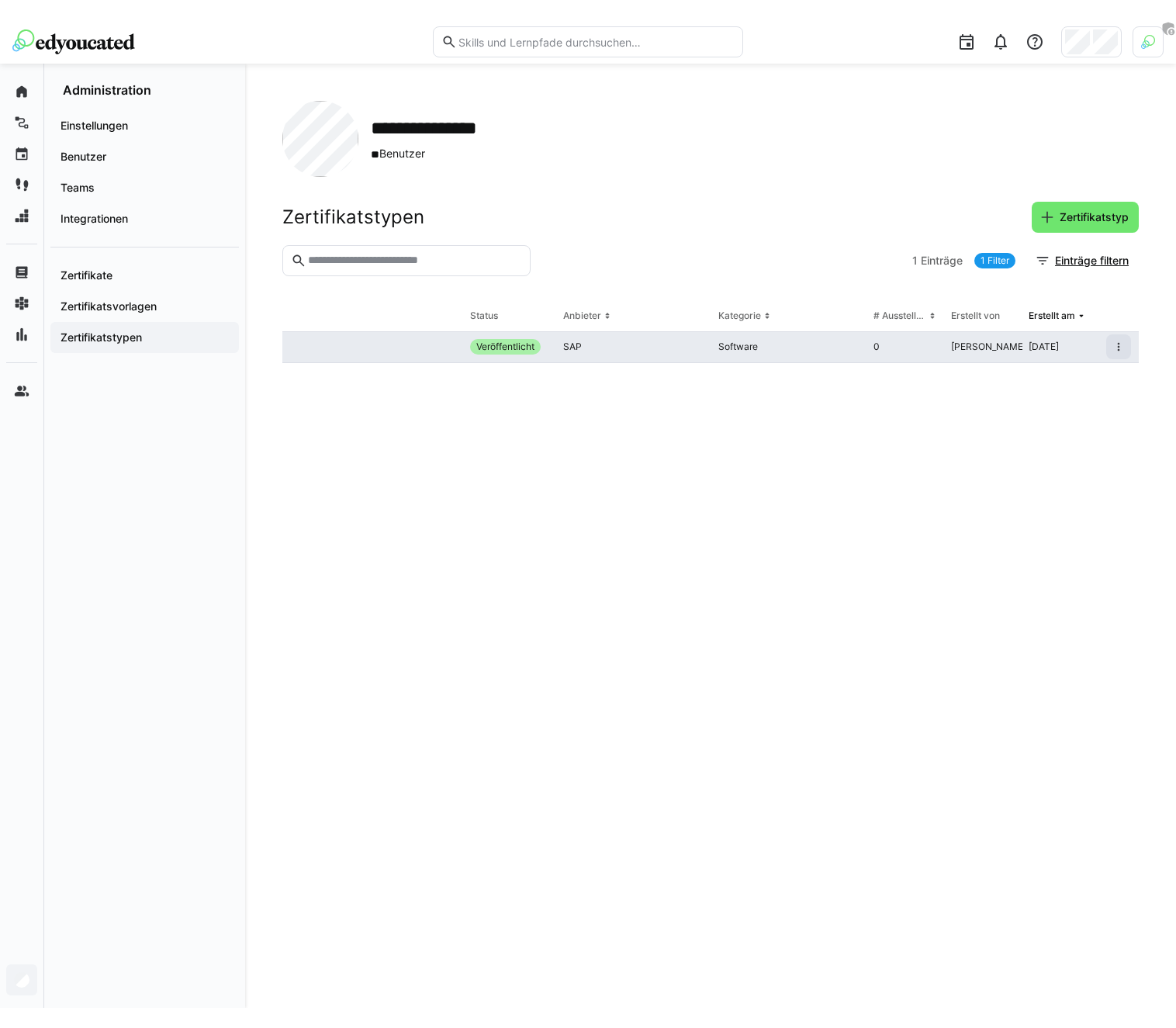
scroll to position [0, 0]
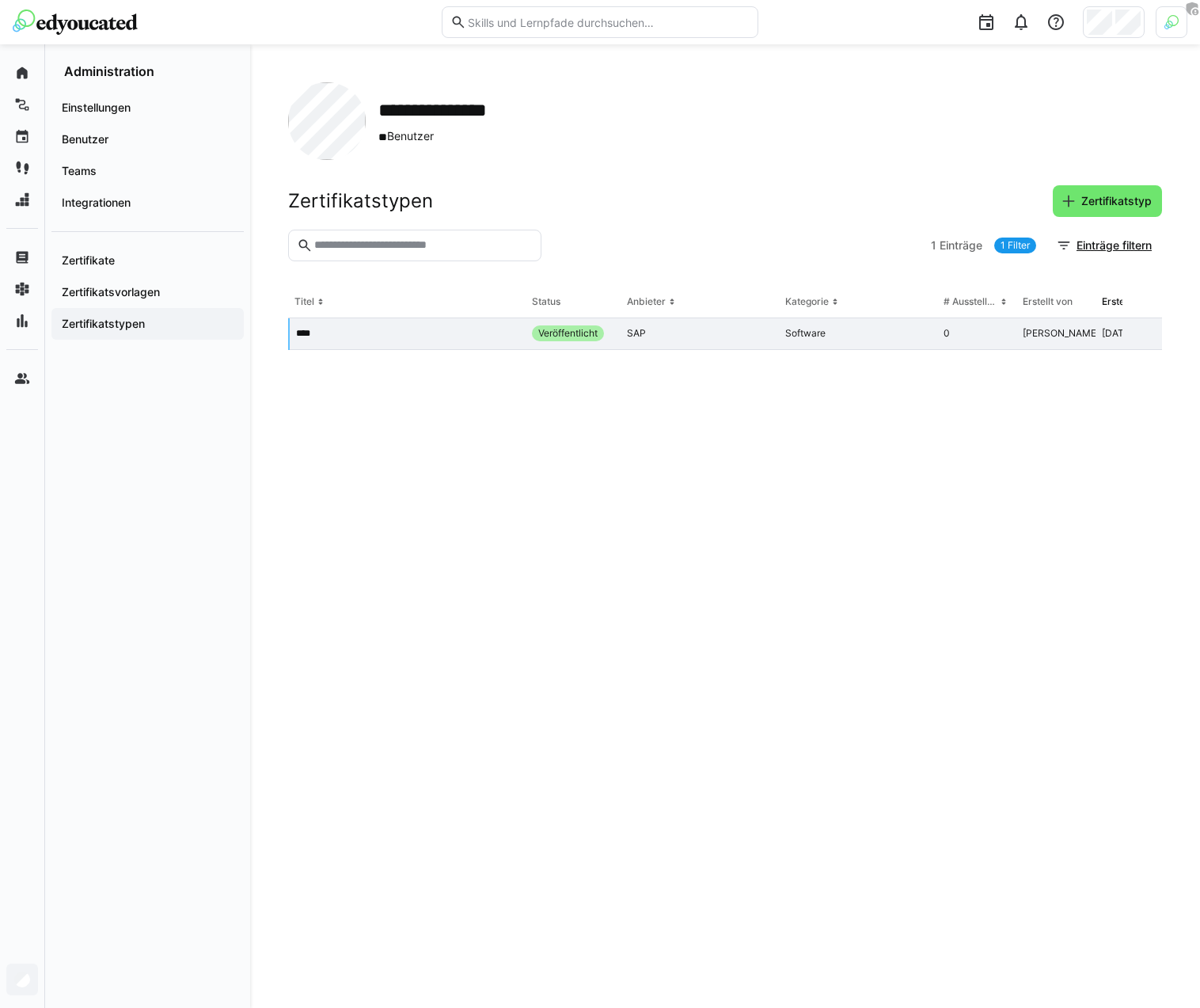
click at [386, 218] on header "Zertifikatstypen Zertifikatstyp" at bounding box center [725, 207] width 874 height 44
click at [1101, 234] on span "Einträge filtern" at bounding box center [1105, 245] width 114 height 32
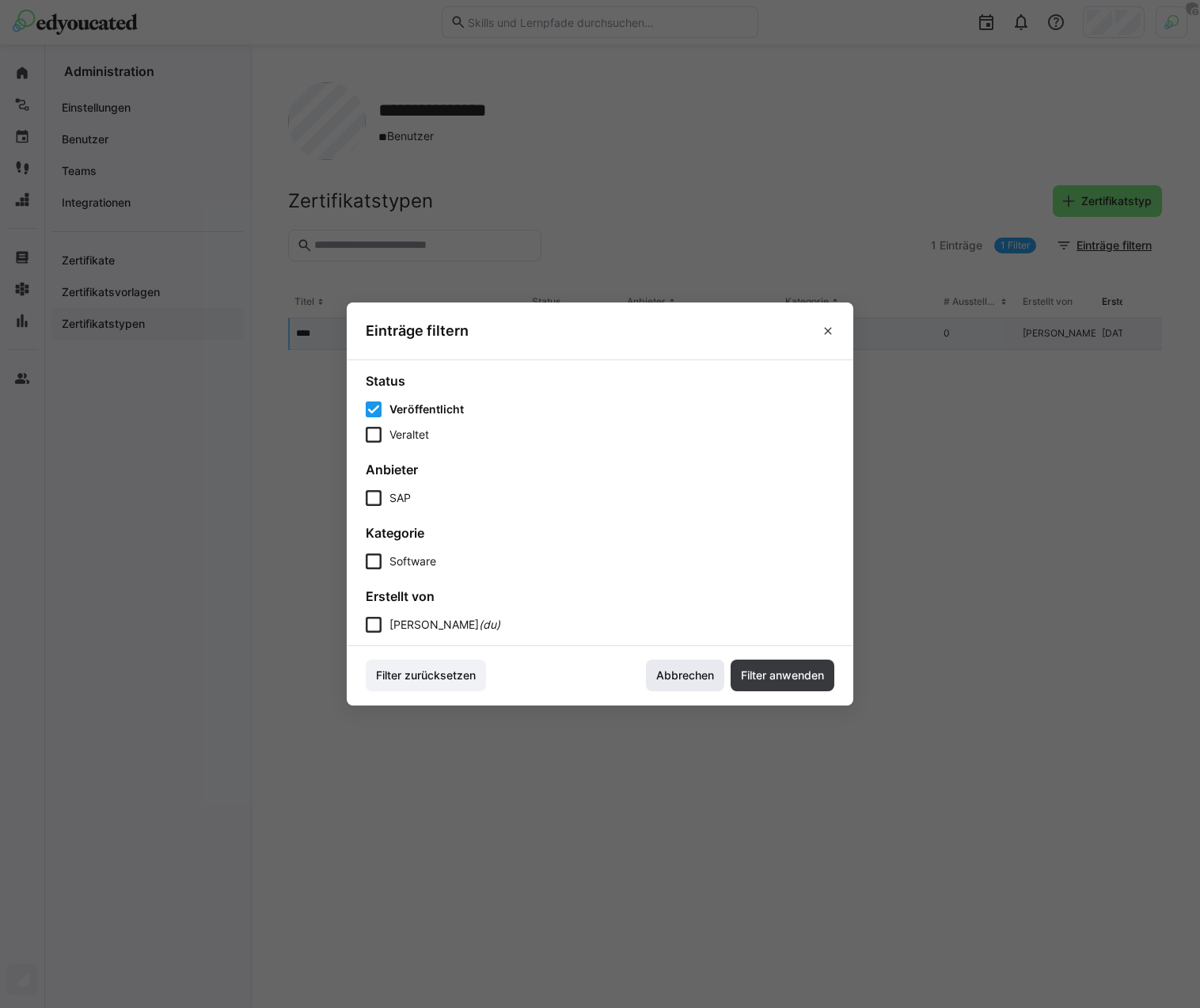
click at [701, 684] on span "Abbrechen" at bounding box center [685, 675] width 78 height 32
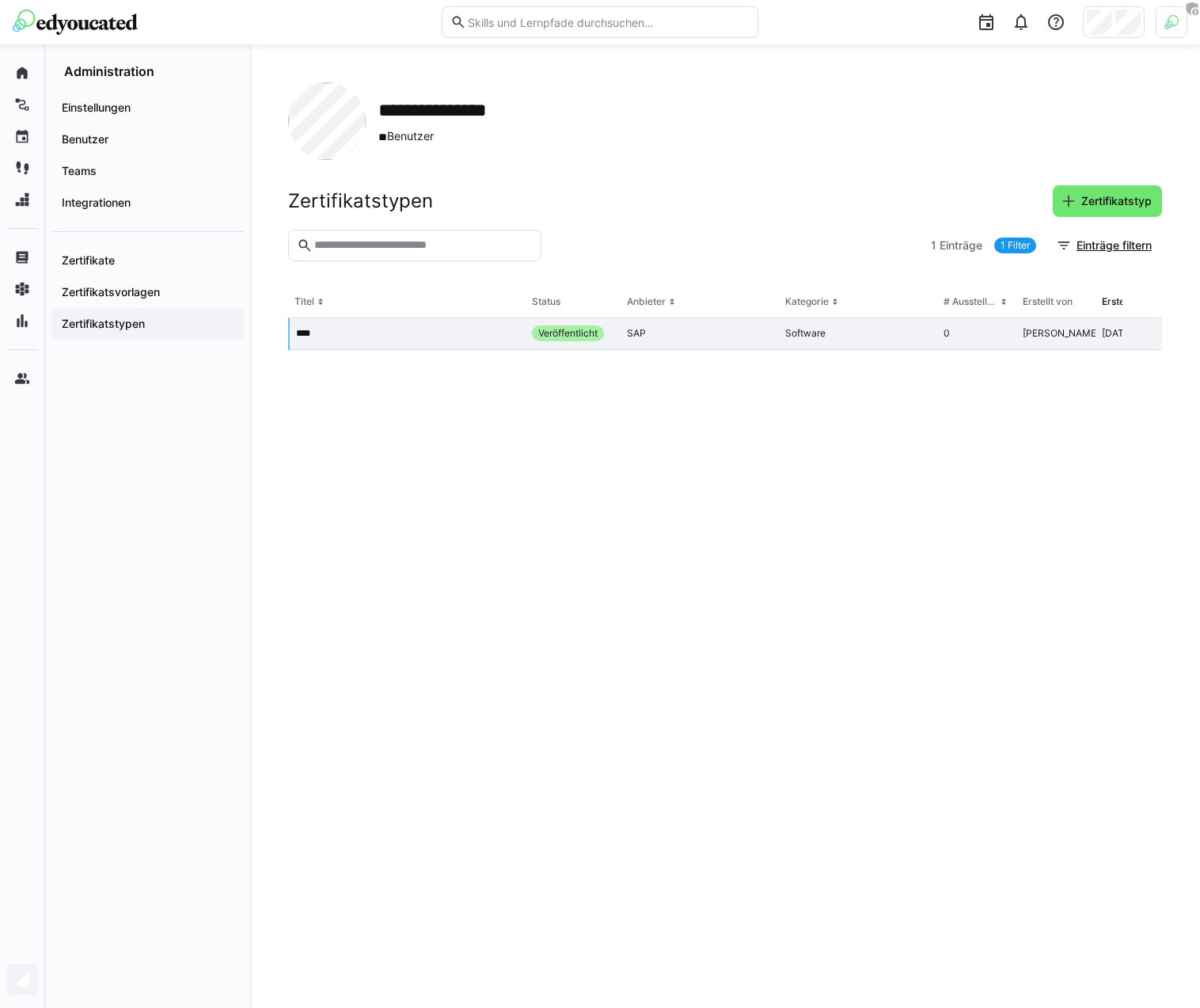
click at [582, 576] on eds-table "Titel Status Anbieter Kategorie # Ausstellungen Erstellt von Erstellt am **** V…" at bounding box center [725, 628] width 874 height 684
click at [337, 199] on h2 "Zertifikatstypen" at bounding box center [361, 200] width 145 height 24
click at [328, 59] on div "**********" at bounding box center [725, 526] width 950 height 964
click at [530, 64] on div "**********" at bounding box center [725, 526] width 950 height 964
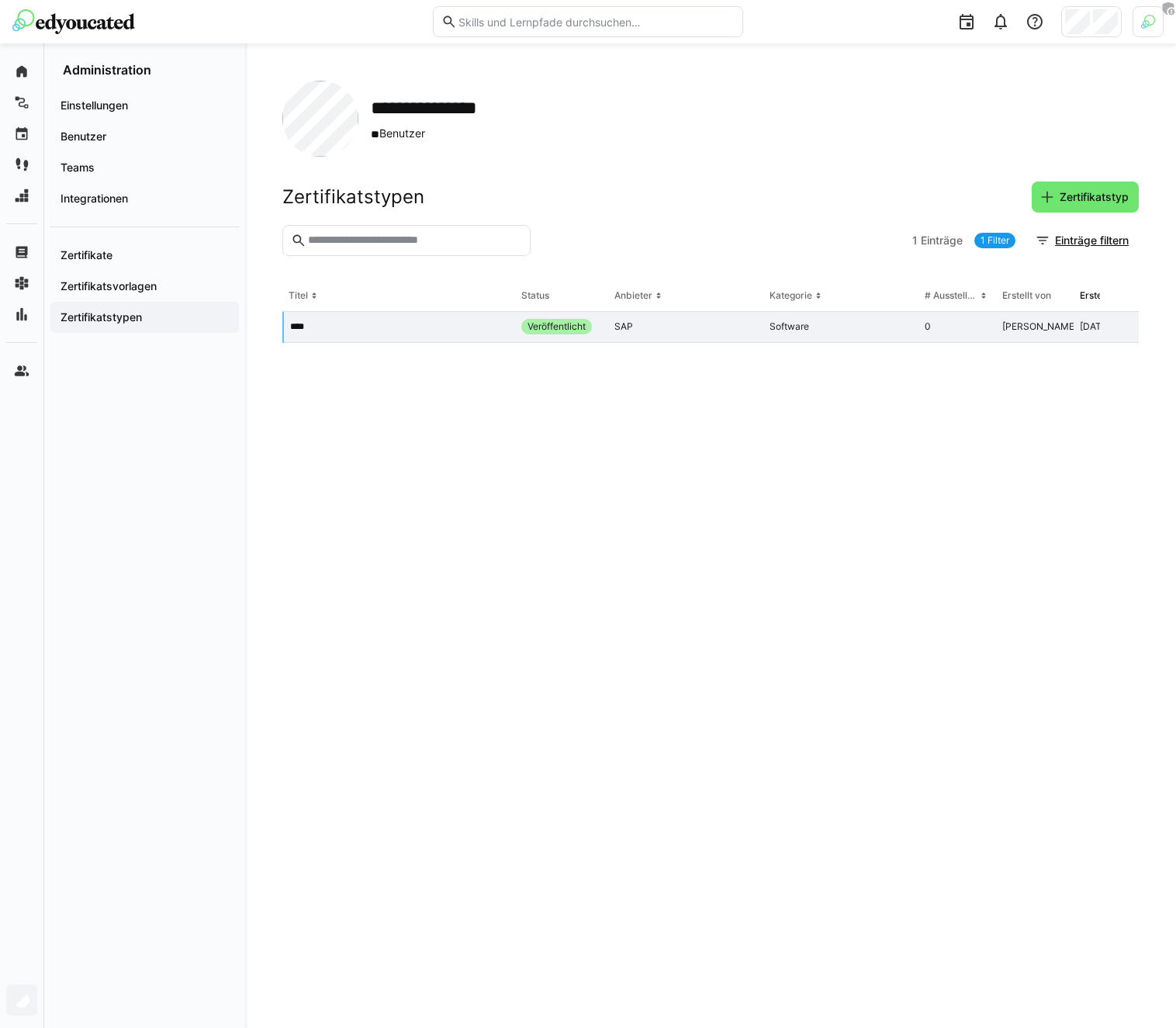
click at [648, 588] on eds-table "Titel Status Anbieter Kategorie # Ausstellungen Erstellt von Erstellt am **** V…" at bounding box center [711, 636] width 857 height 710
